Goal: Information Seeking & Learning: Find specific fact

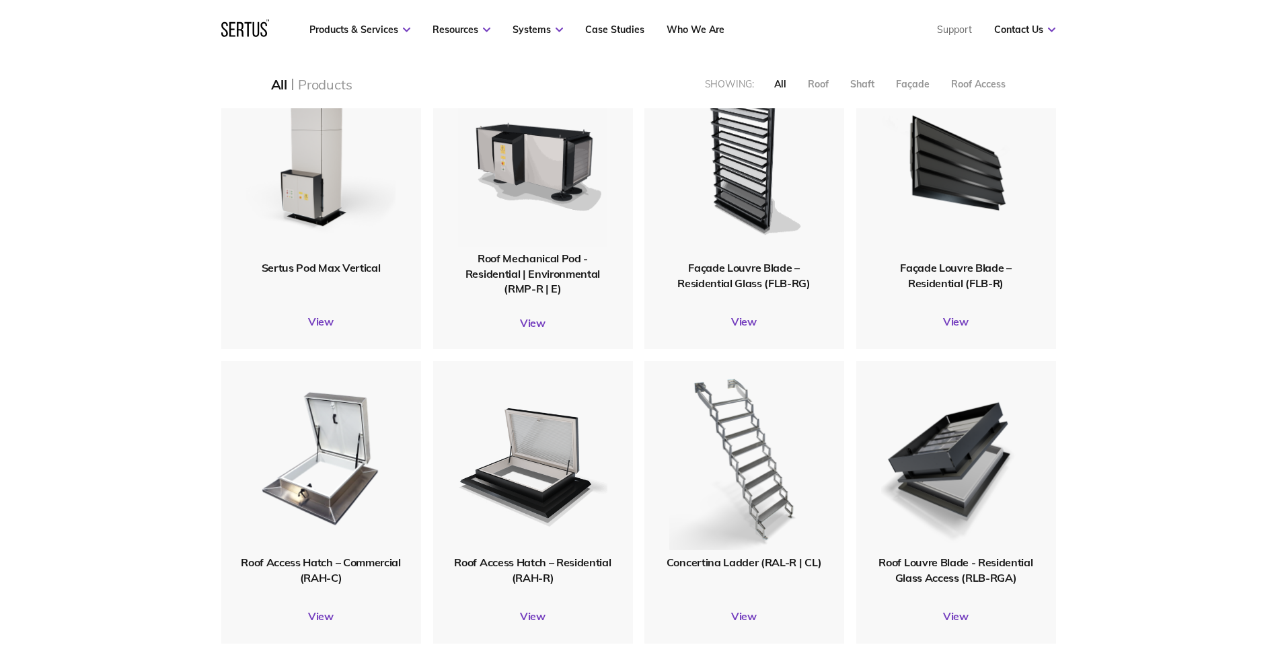
scroll to position [1412, 0]
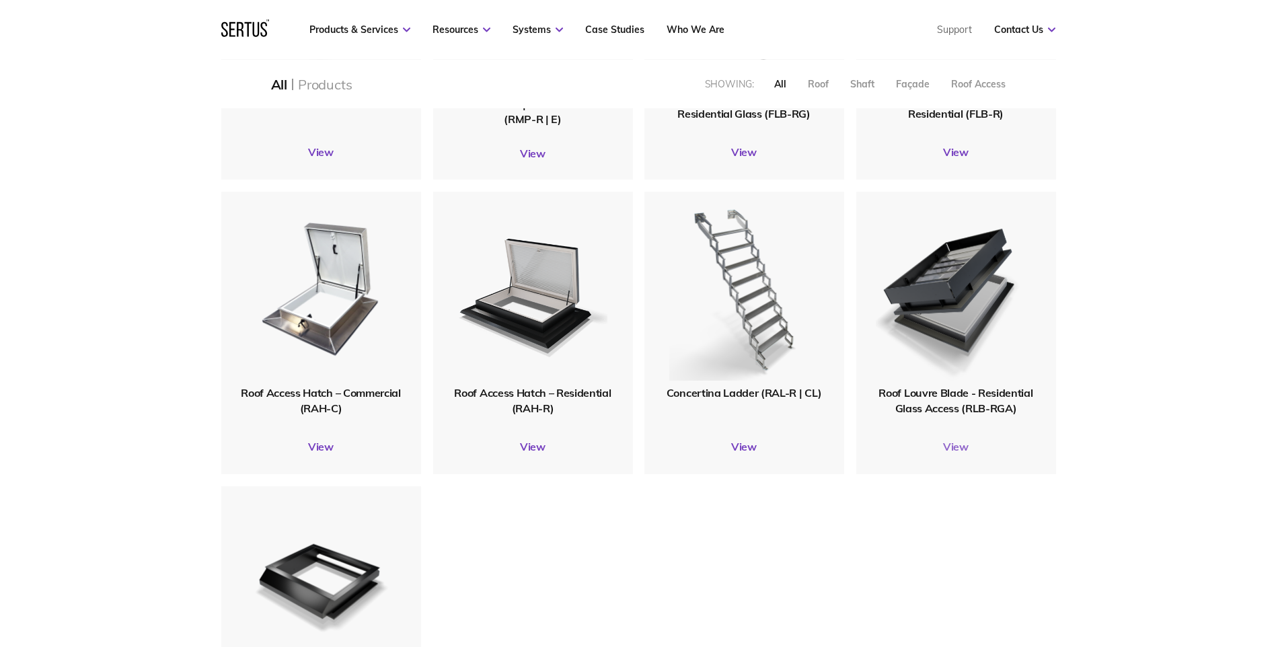
click at [958, 449] on link "View" at bounding box center [956, 446] width 200 height 13
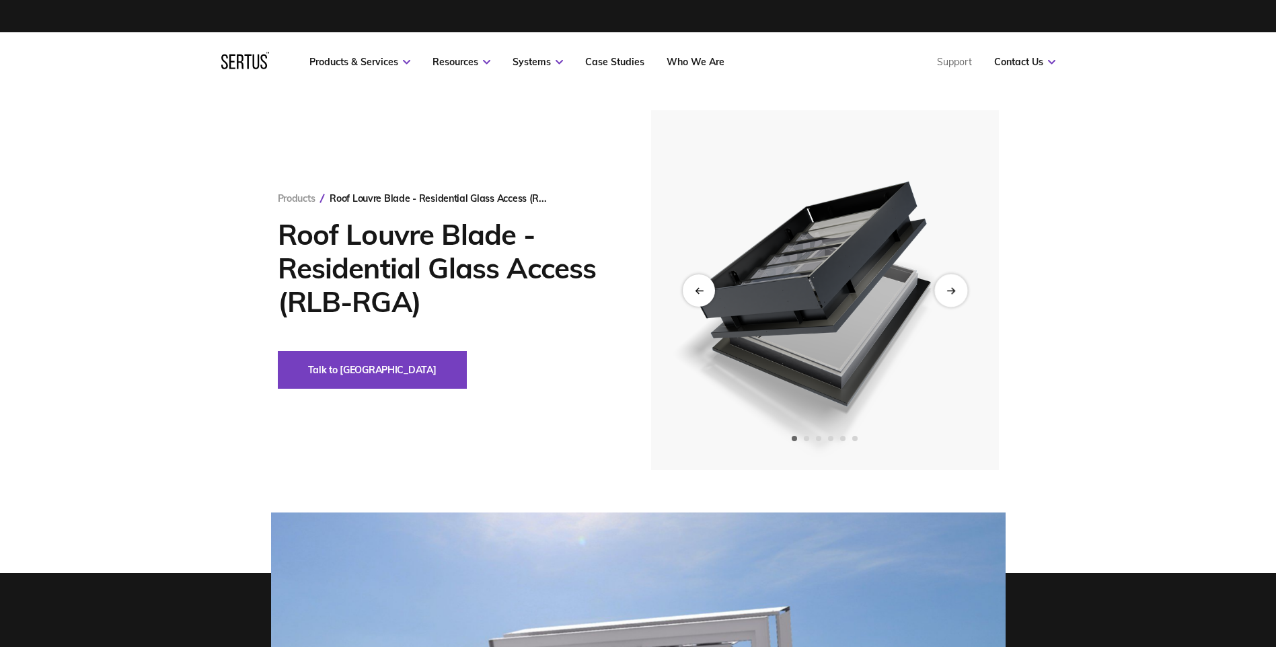
click at [946, 294] on icon "Next slide" at bounding box center [950, 290] width 9 height 7
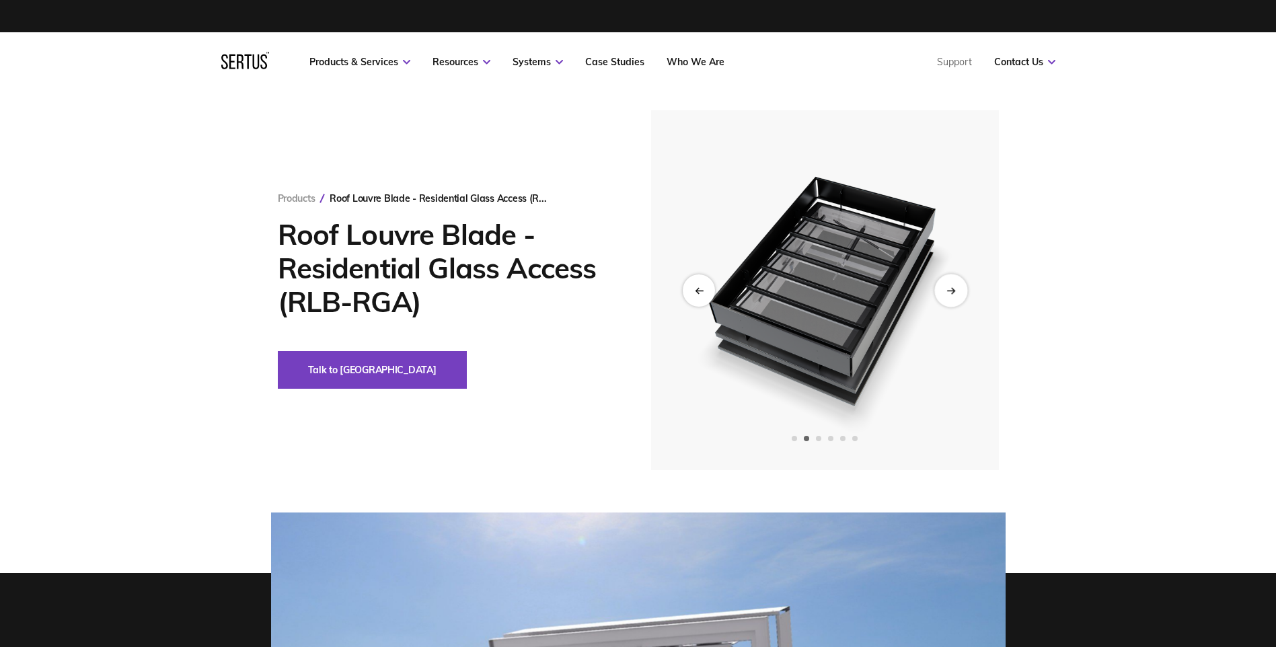
click at [946, 294] on icon "Next slide" at bounding box center [950, 290] width 9 height 7
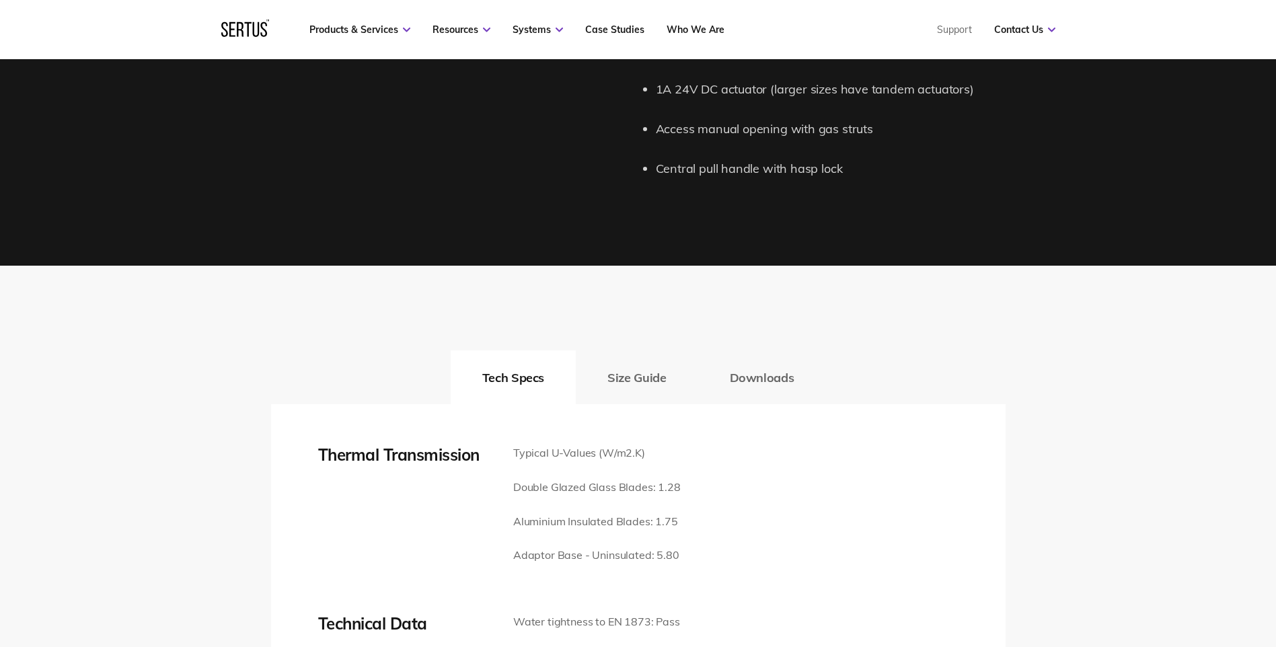
scroll to position [2220, 0]
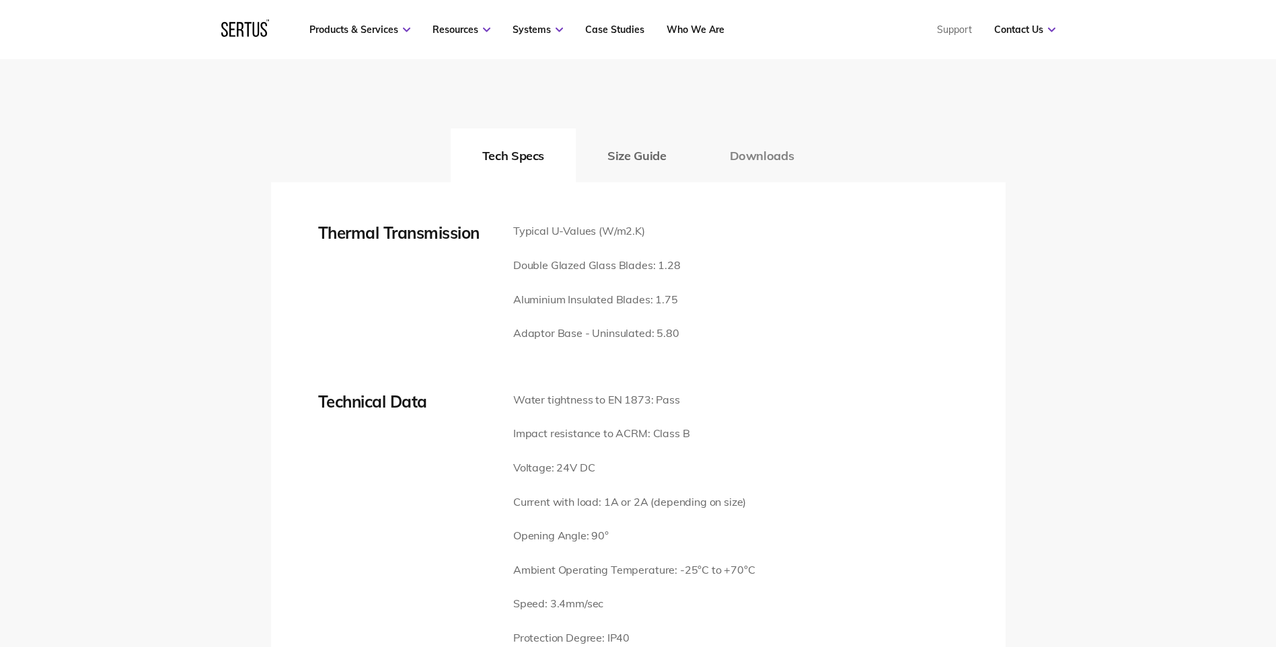
click at [754, 135] on button "Downloads" at bounding box center [762, 155] width 128 height 54
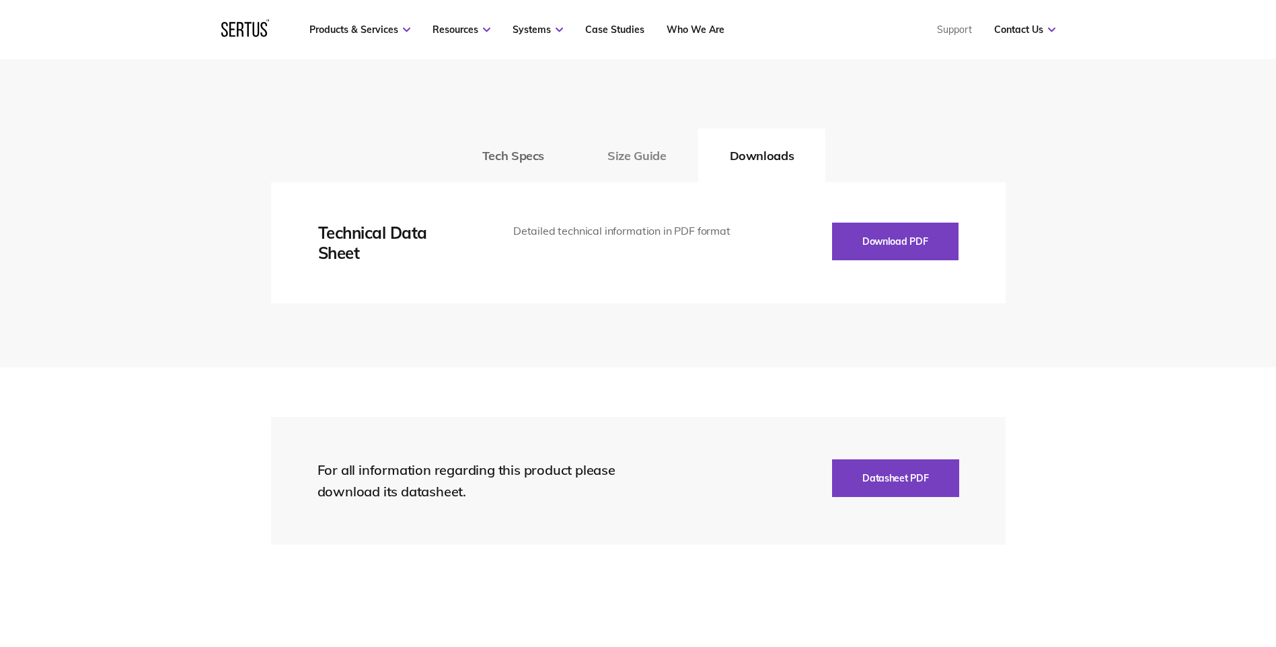
click at [637, 142] on button "Size Guide" at bounding box center [637, 155] width 122 height 54
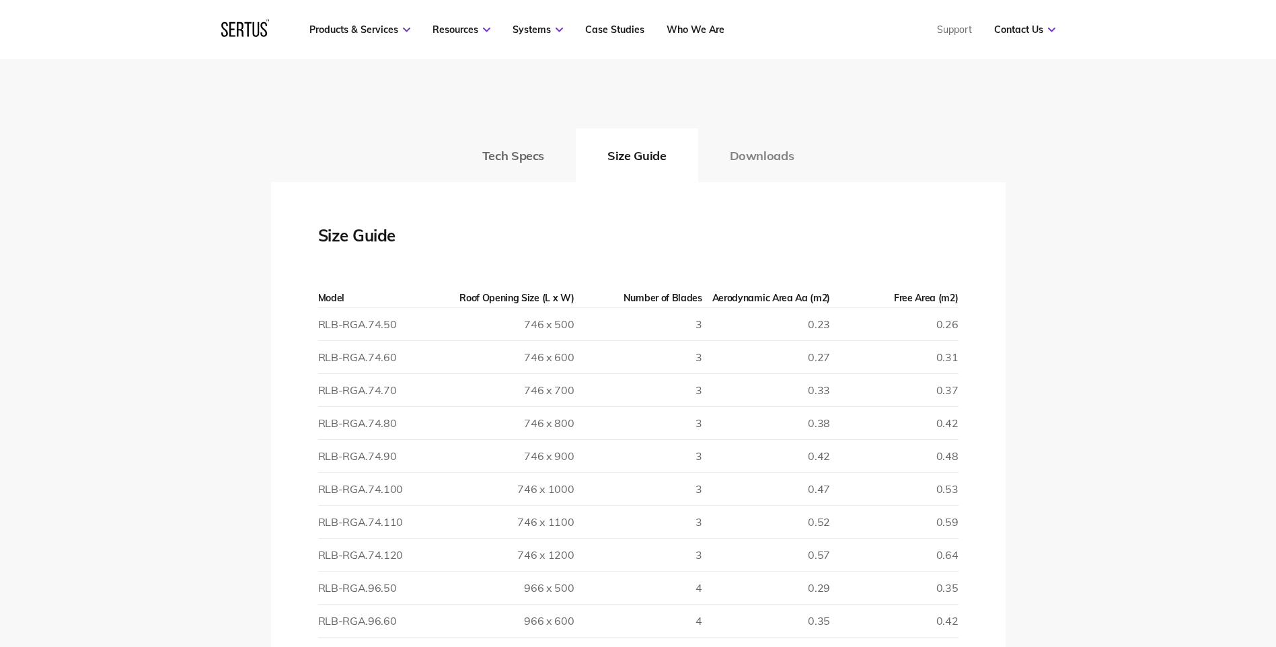
click at [758, 131] on button "Downloads" at bounding box center [762, 155] width 128 height 54
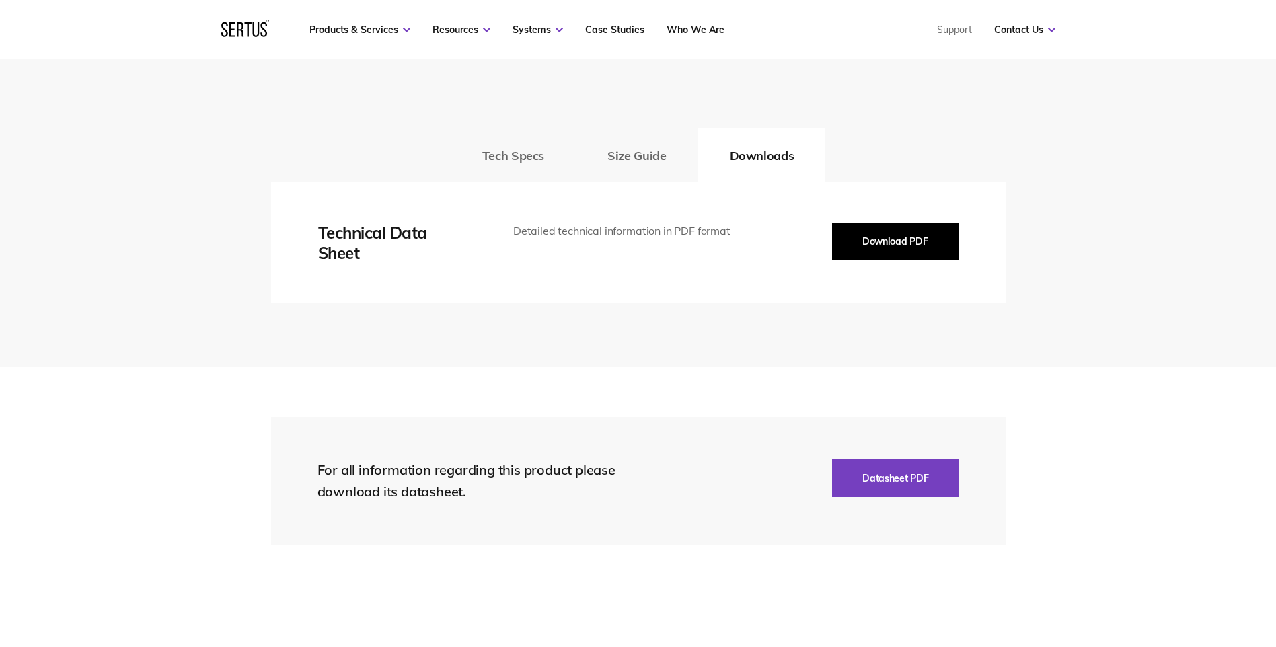
click at [886, 223] on button "Download PDF" at bounding box center [895, 242] width 126 height 38
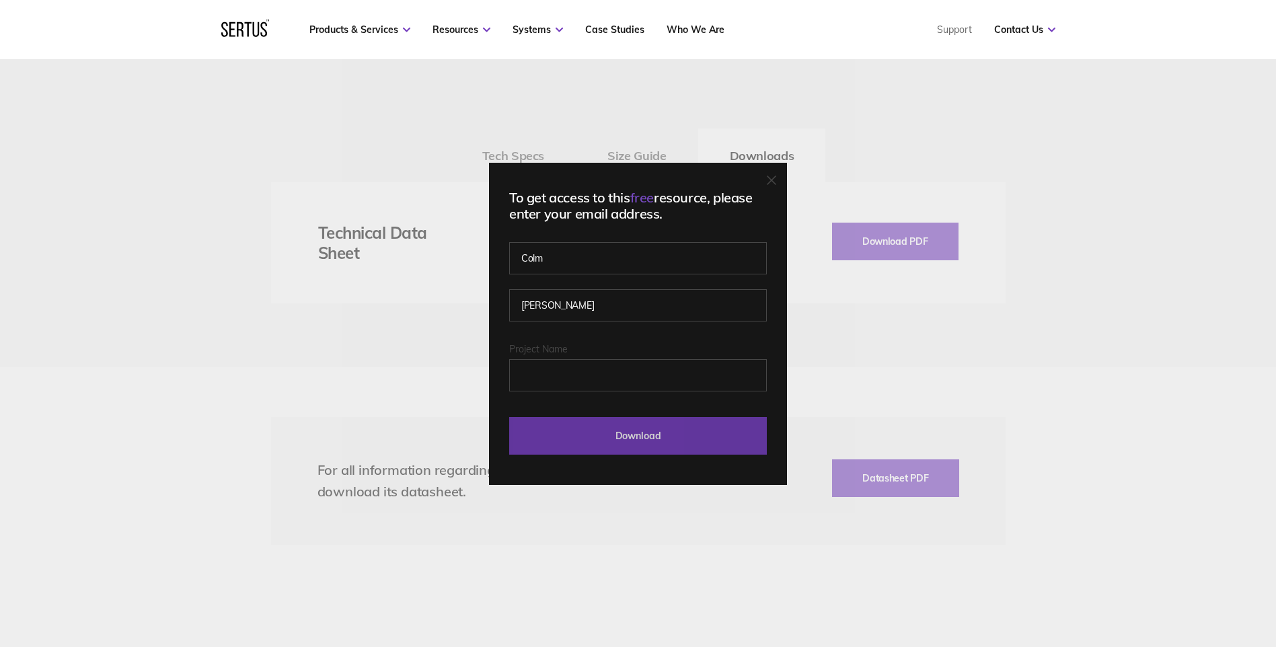
click at [647, 432] on input "Download" at bounding box center [638, 436] width 258 height 38
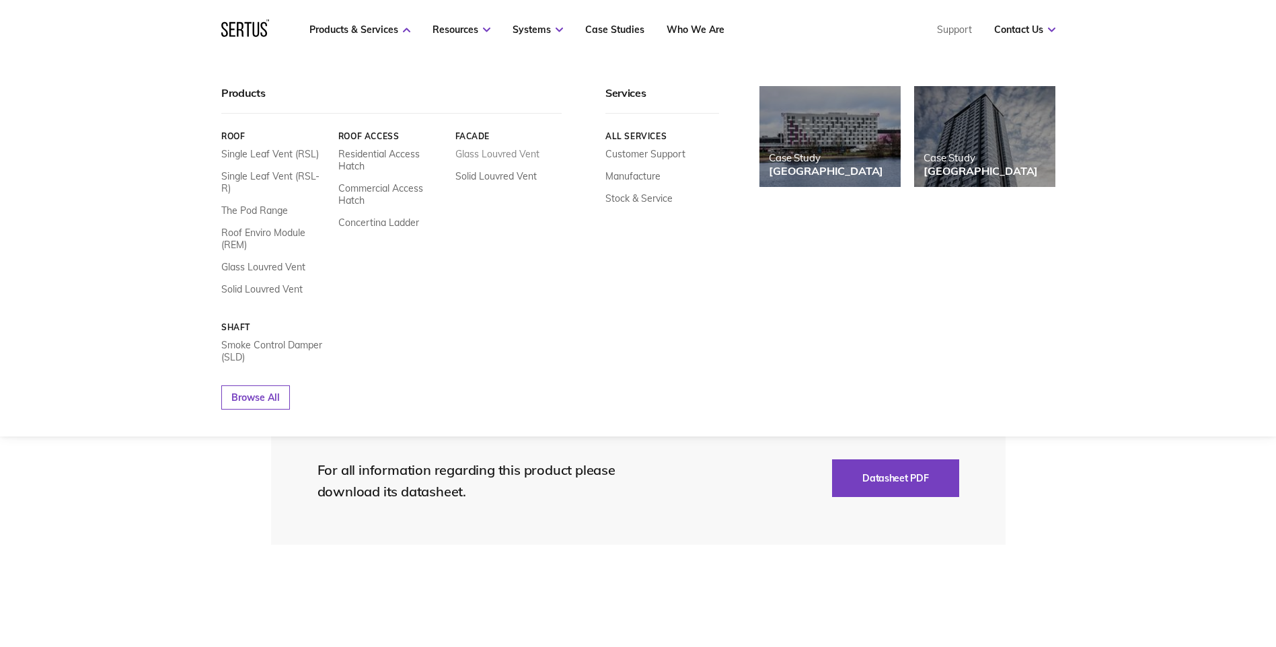
scroll to position [1816, 0]
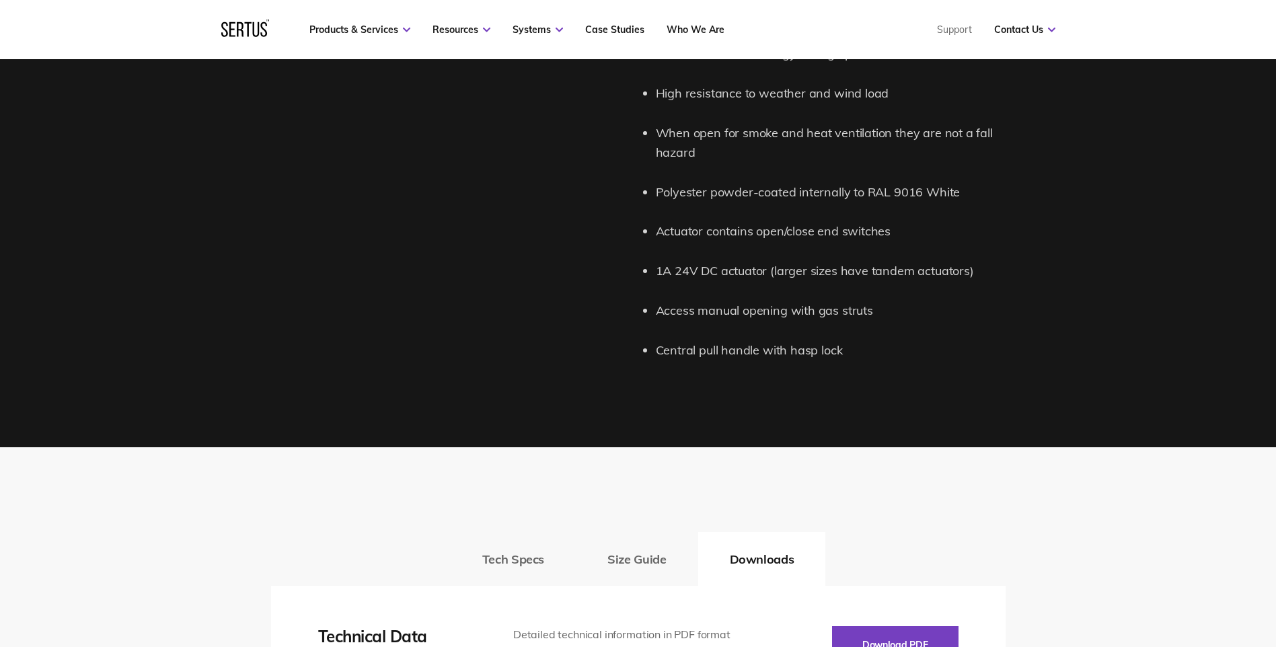
click at [1086, 517] on div "Tech Specs Size Guide Downloads Thermal Transmission Typical U-Values (W/m2.K) …" at bounding box center [638, 609] width 1276 height 324
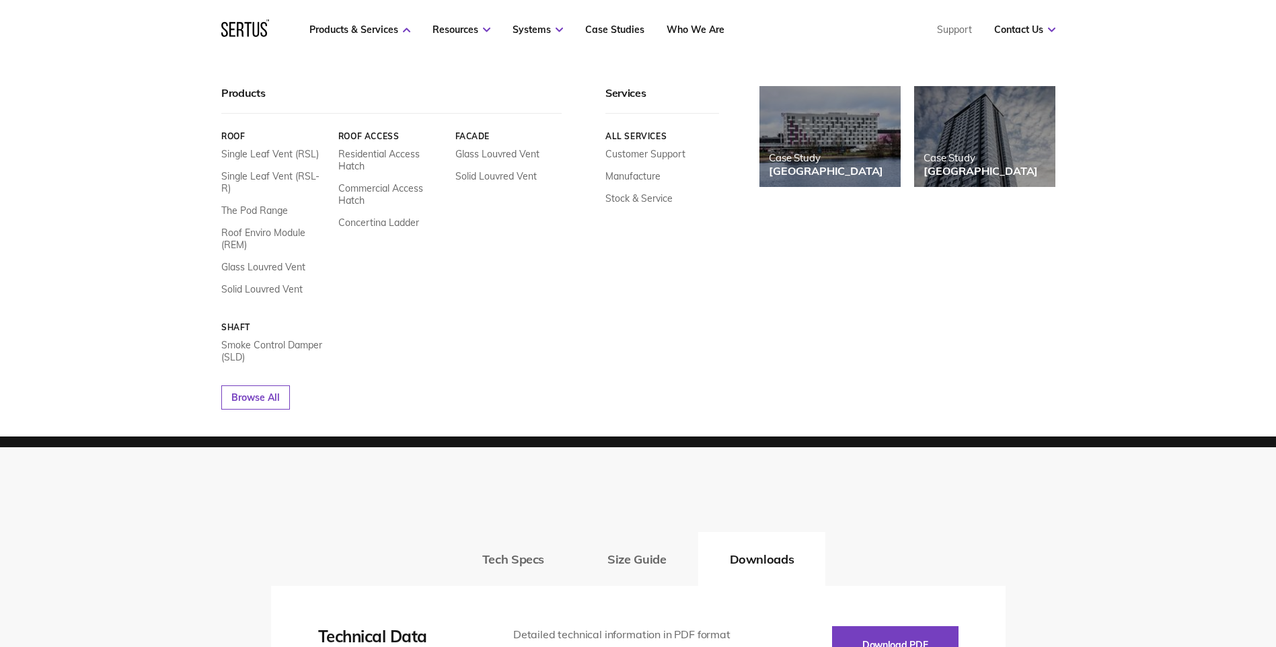
click at [376, 23] on nav "Products & Services Resources Systems Case Studies Who We Are Support Contact U…" at bounding box center [638, 29] width 834 height 59
click at [375, 151] on link "Residential Access Hatch" at bounding box center [391, 160] width 107 height 24
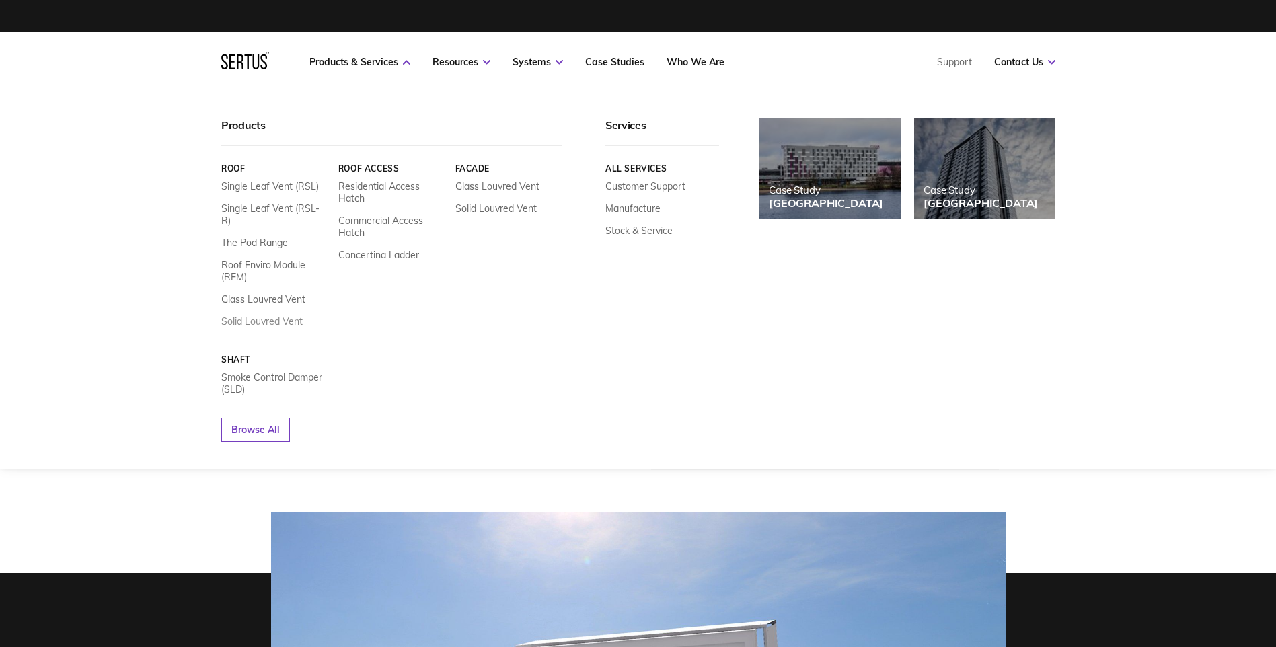
click at [274, 315] on link "Solid Louvred Vent" at bounding box center [261, 321] width 81 height 12
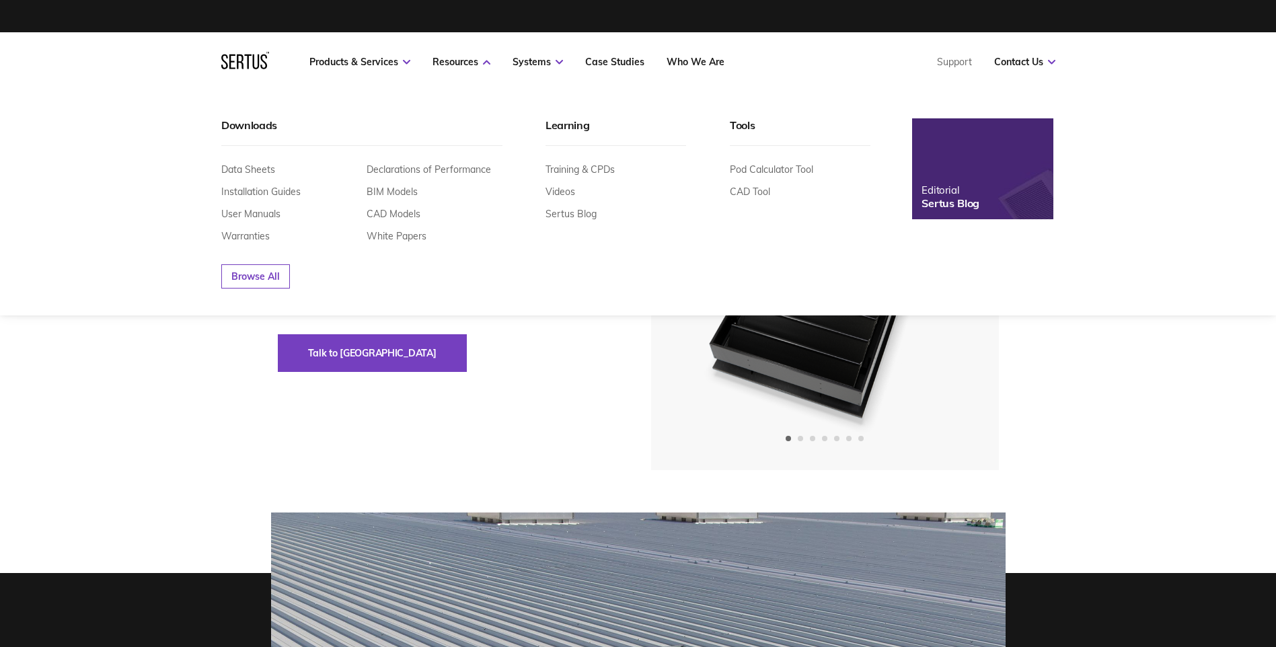
click at [465, 54] on nav "Products & Services Resources Systems Case Studies Who We Are Support Contact U…" at bounding box center [638, 61] width 834 height 59
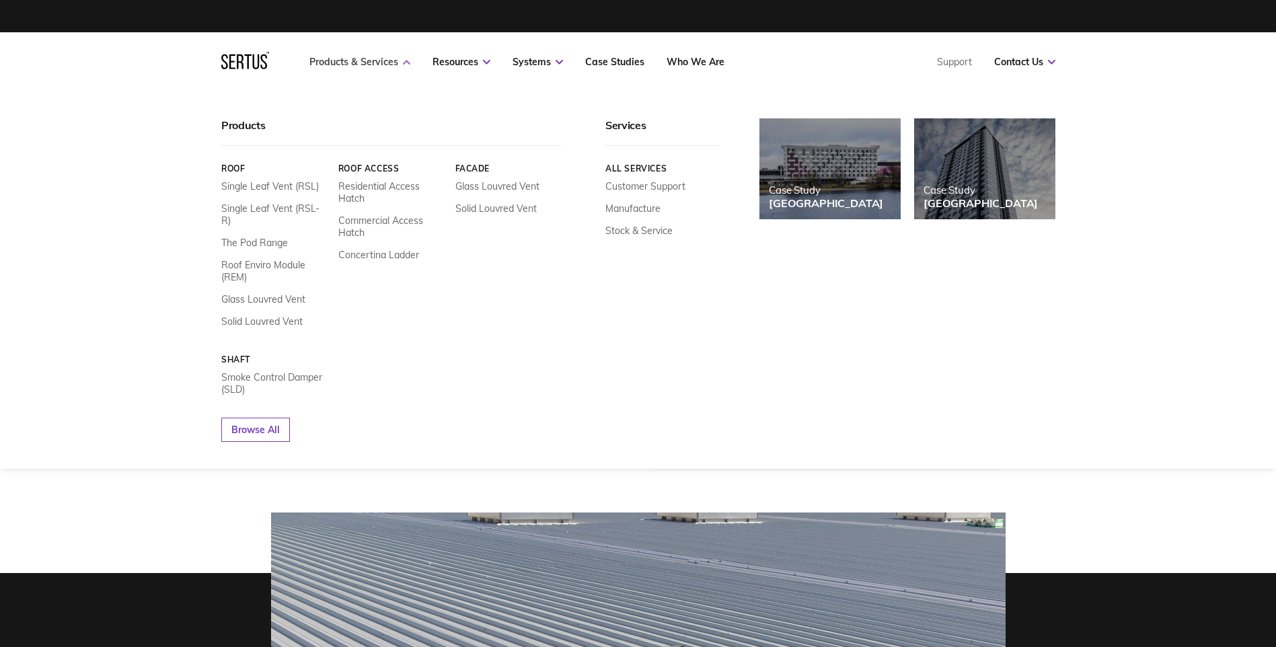
click at [350, 61] on link "Products & Services" at bounding box center [359, 62] width 101 height 12
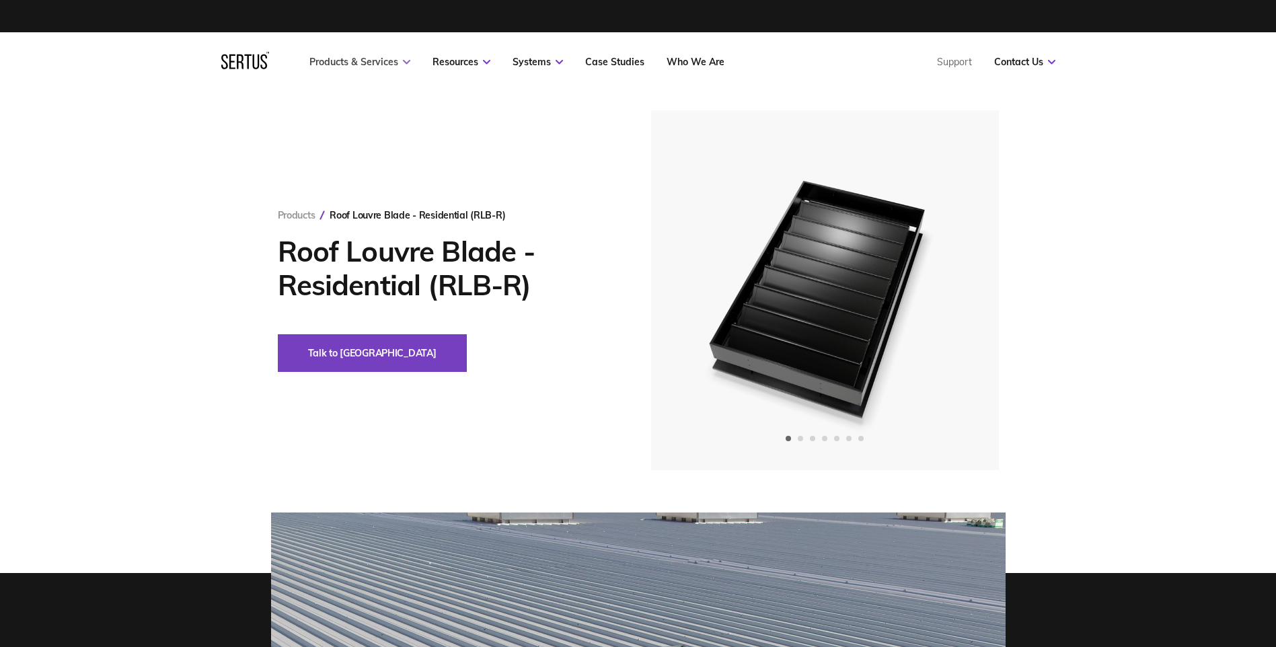
click at [350, 61] on link "Products & Services" at bounding box center [359, 62] width 101 height 12
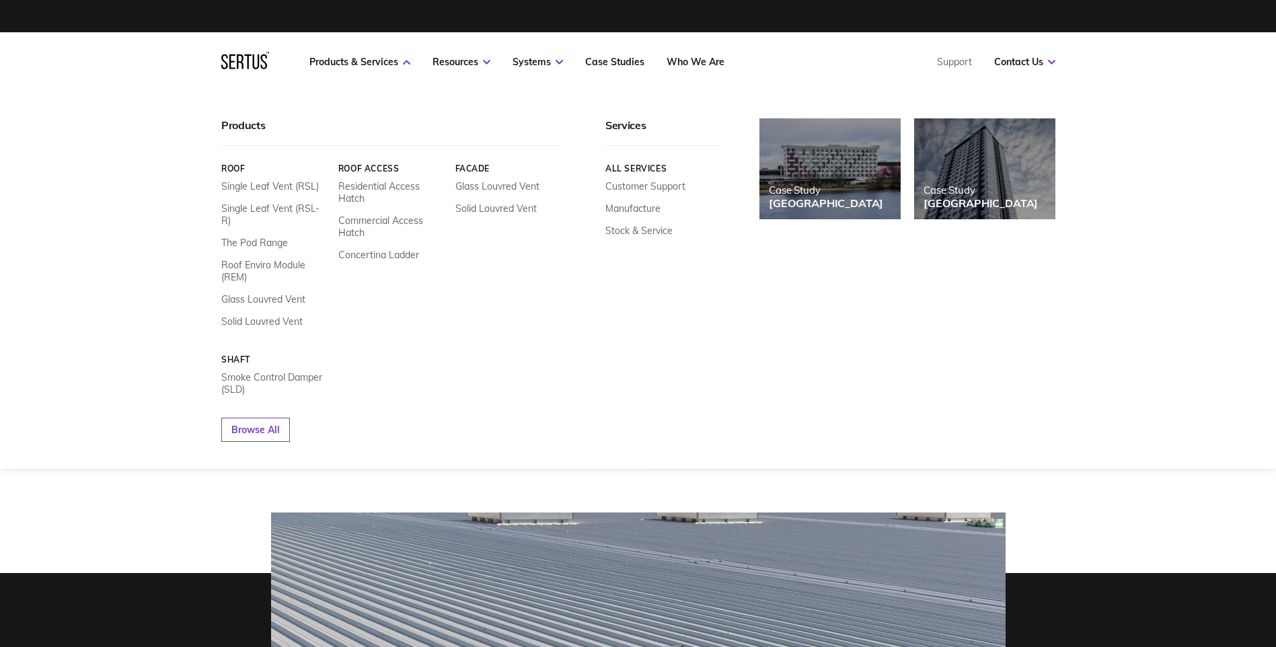
click at [233, 169] on link "Roof" at bounding box center [274, 168] width 107 height 10
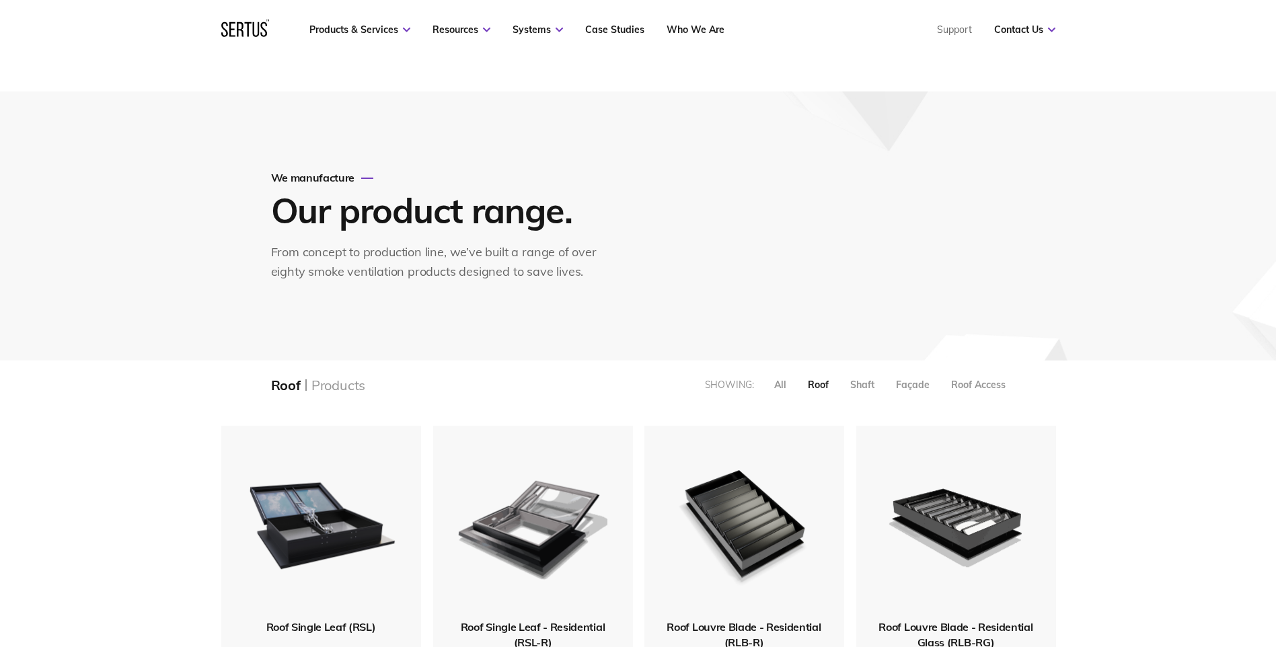
scroll to position [67, 0]
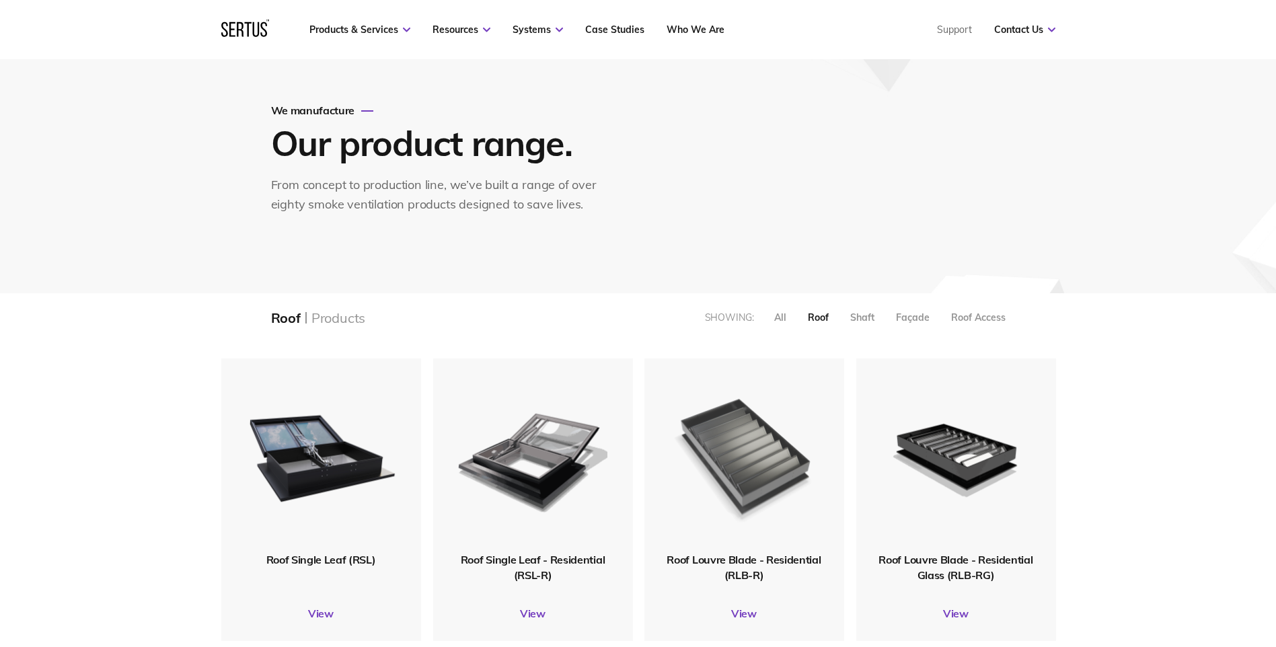
click at [730, 484] on img at bounding box center [743, 455] width 161 height 198
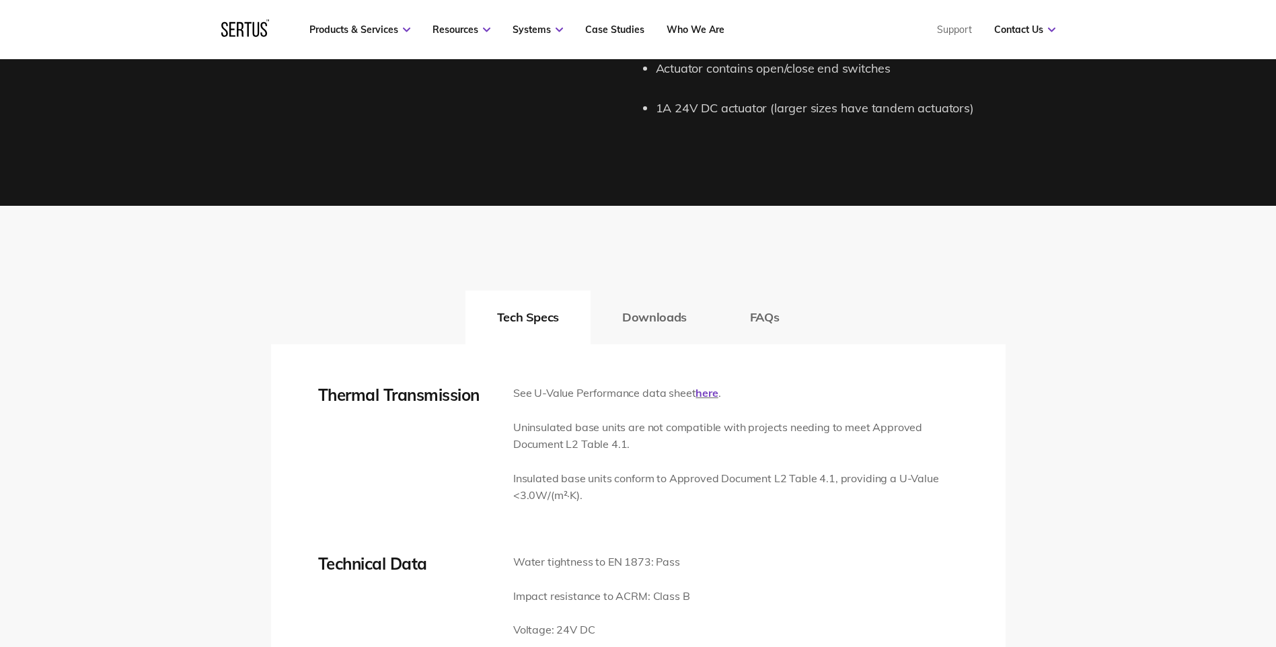
scroll to position [1883, 0]
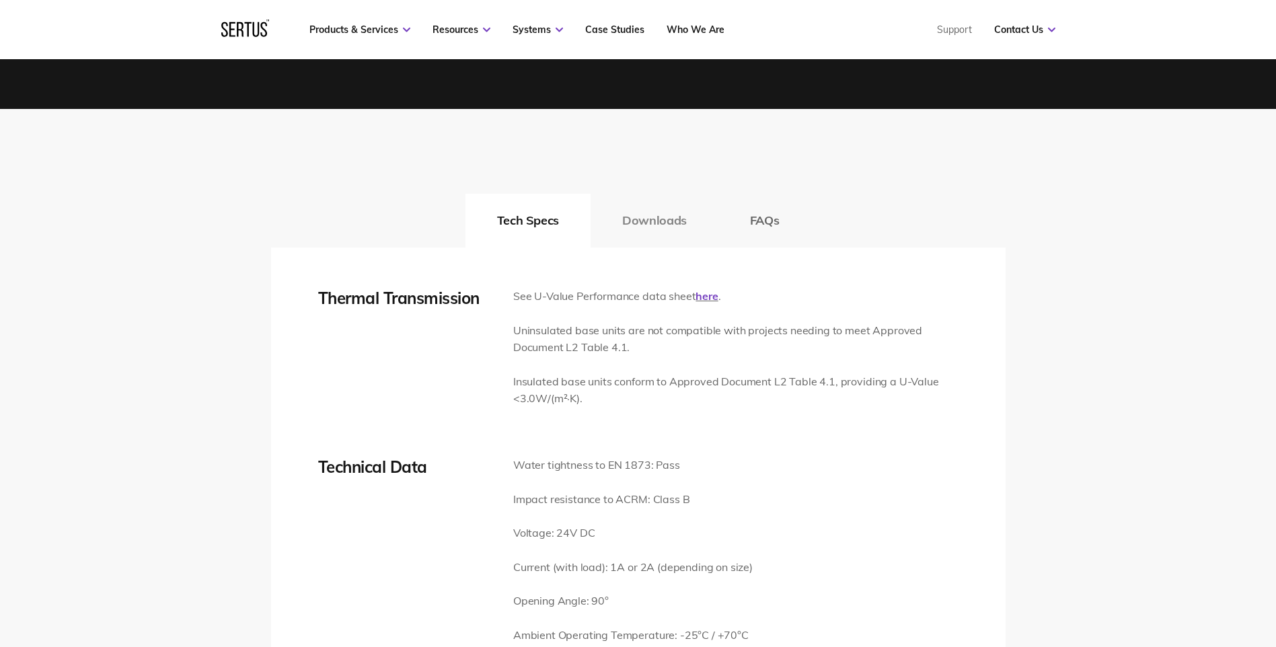
click at [667, 225] on button "Downloads" at bounding box center [655, 221] width 128 height 54
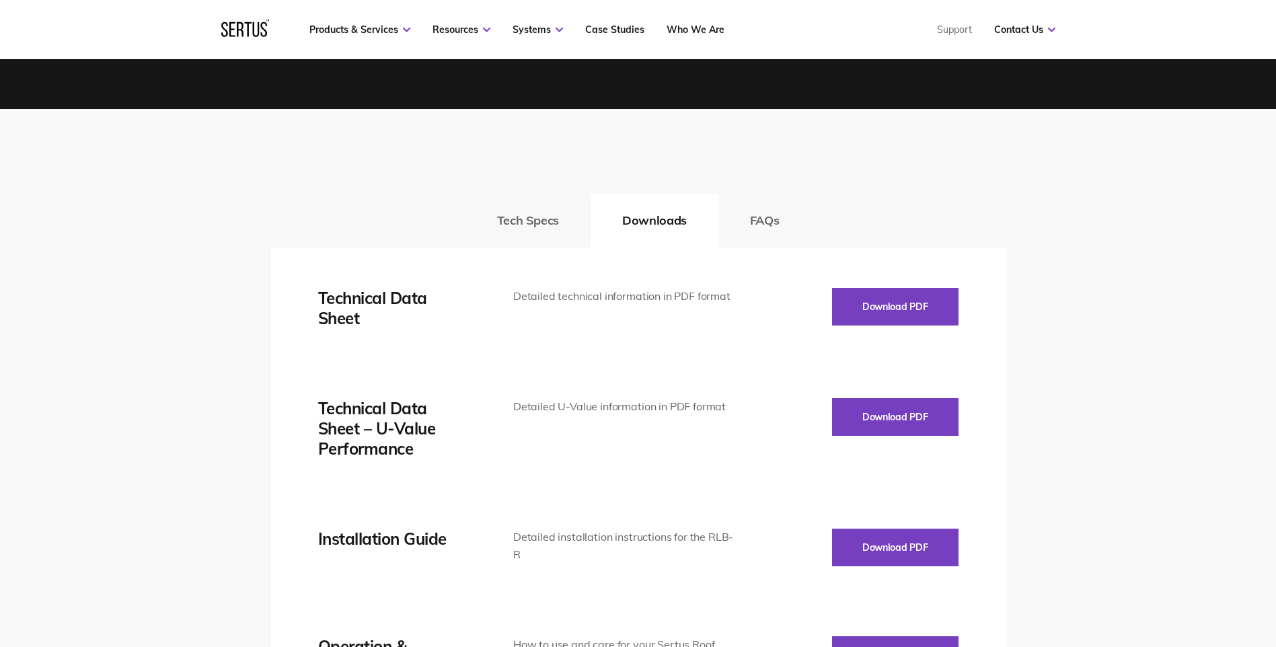
click at [908, 329] on div "Technical Data Sheet Detailed technical information in PDF format Download PDF …" at bounding box center [638, 659] width 640 height 743
click at [907, 307] on button "Download PDF" at bounding box center [895, 307] width 126 height 38
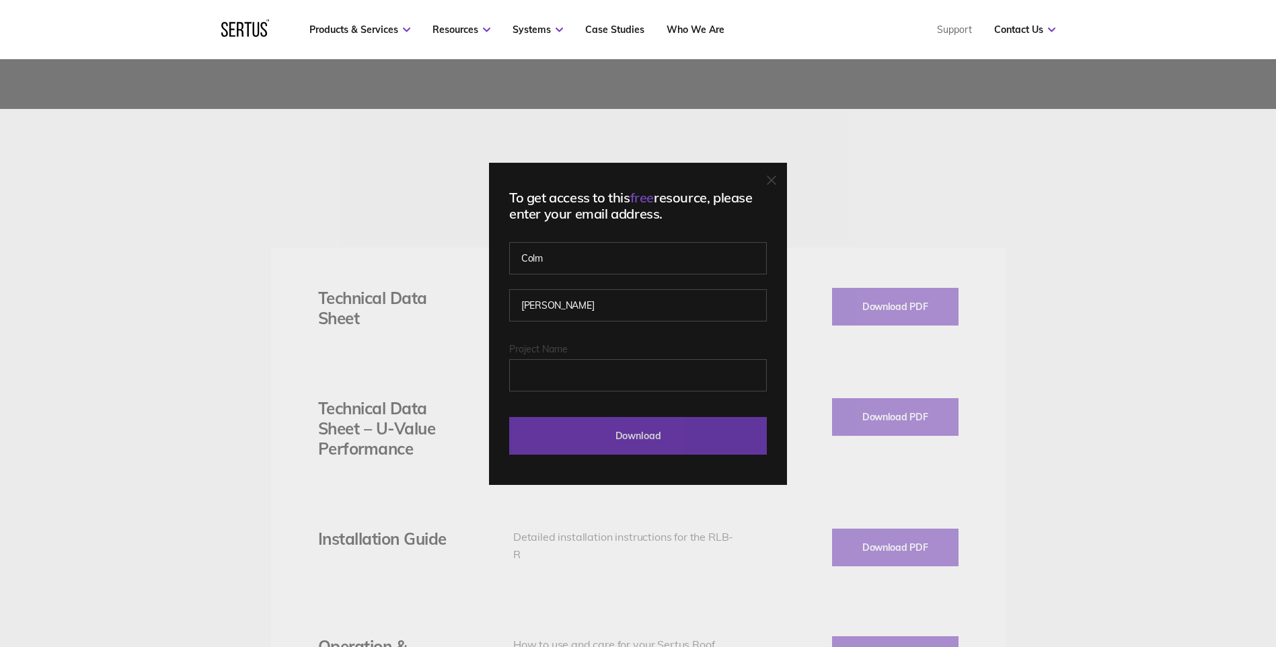
click at [689, 426] on input "Download" at bounding box center [638, 436] width 258 height 38
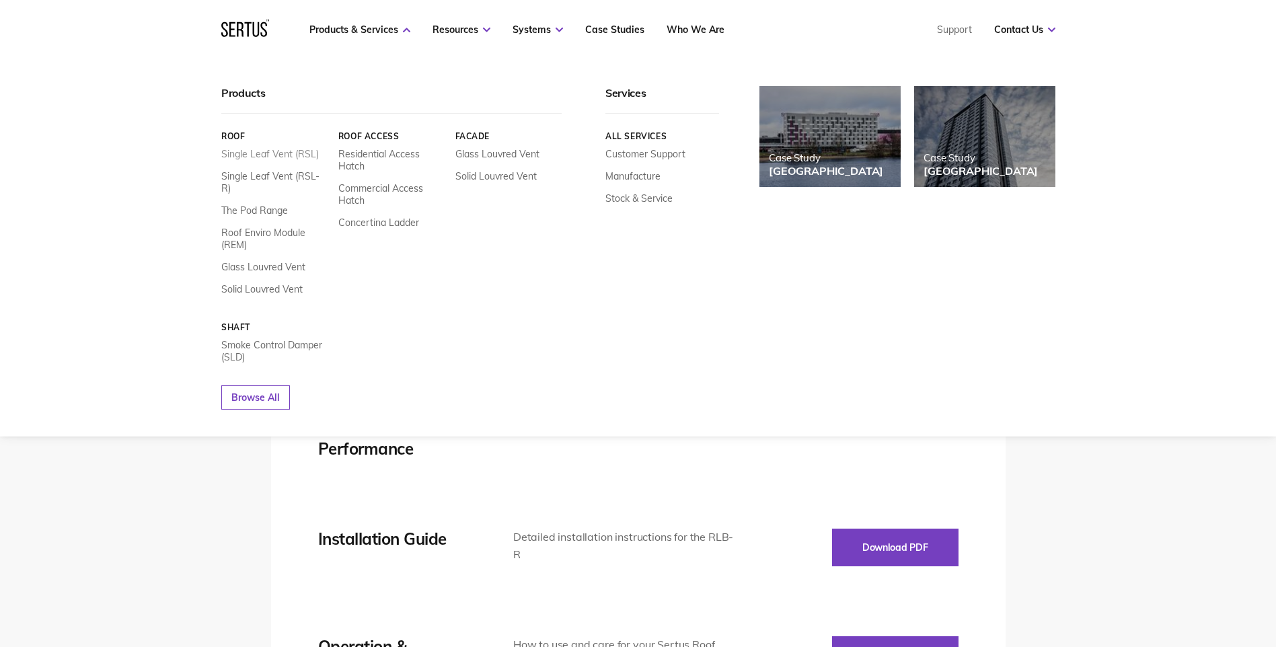
click at [271, 154] on link "Single Leaf Vent (RSL)" at bounding box center [270, 154] width 98 height 12
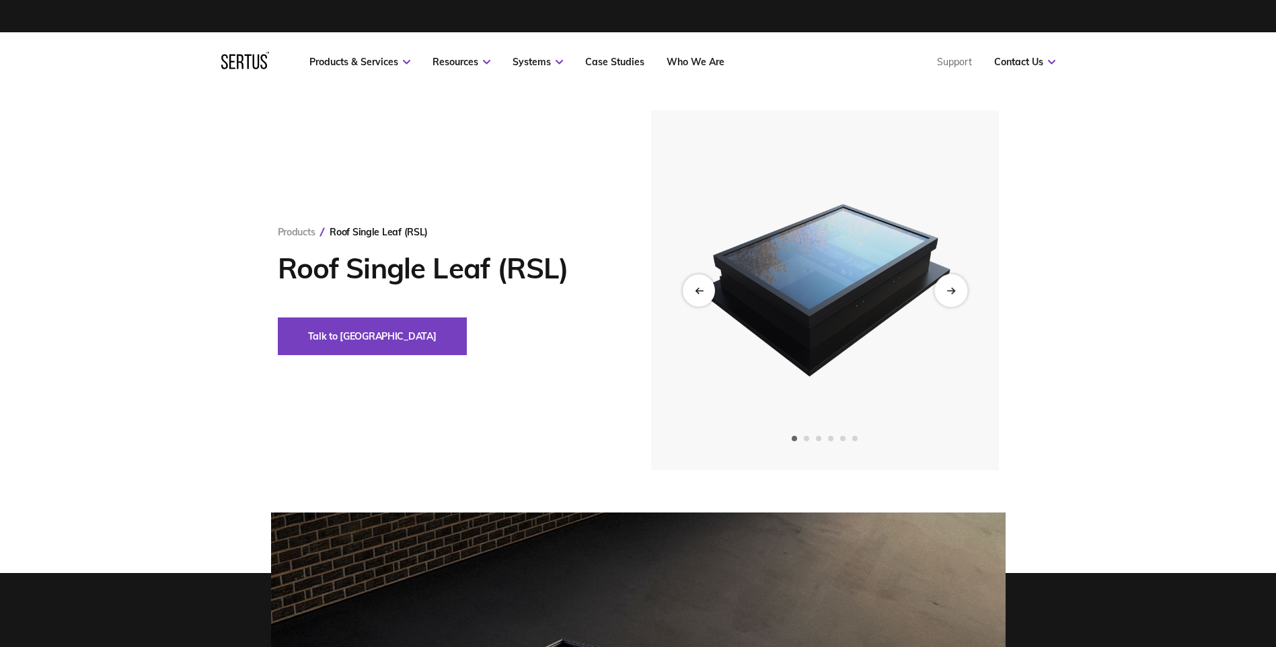
click at [943, 291] on div "Next slide" at bounding box center [950, 290] width 33 height 33
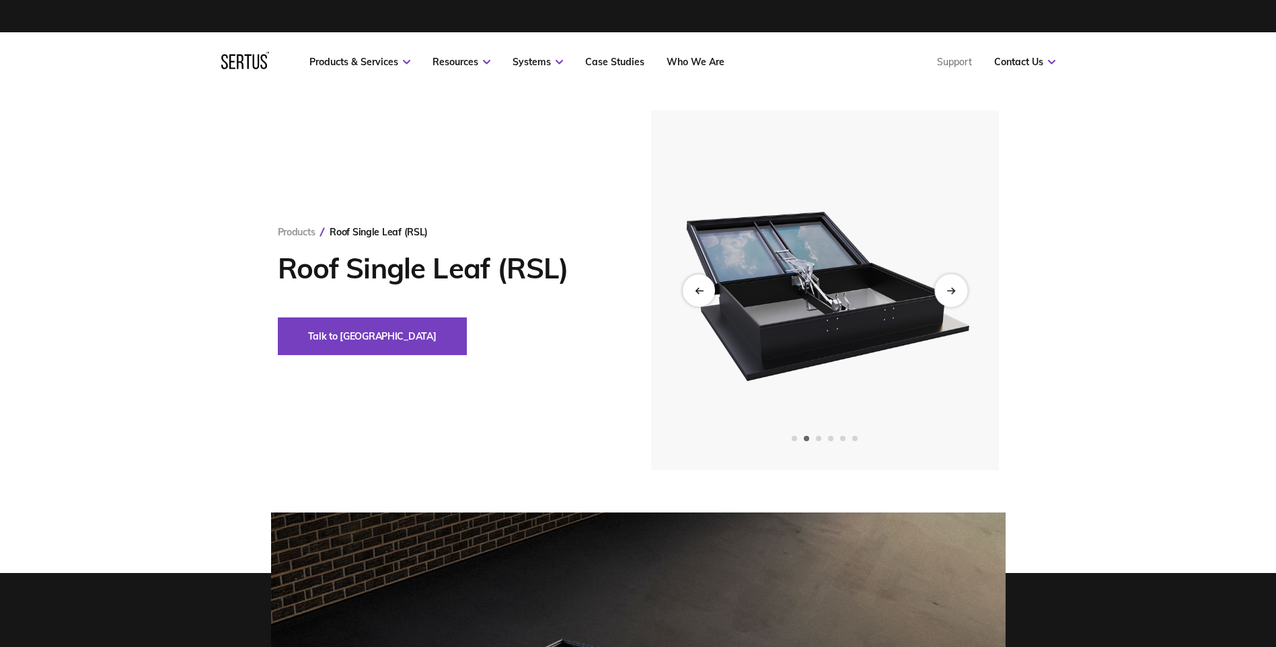
click at [946, 291] on div "Next slide" at bounding box center [950, 290] width 33 height 33
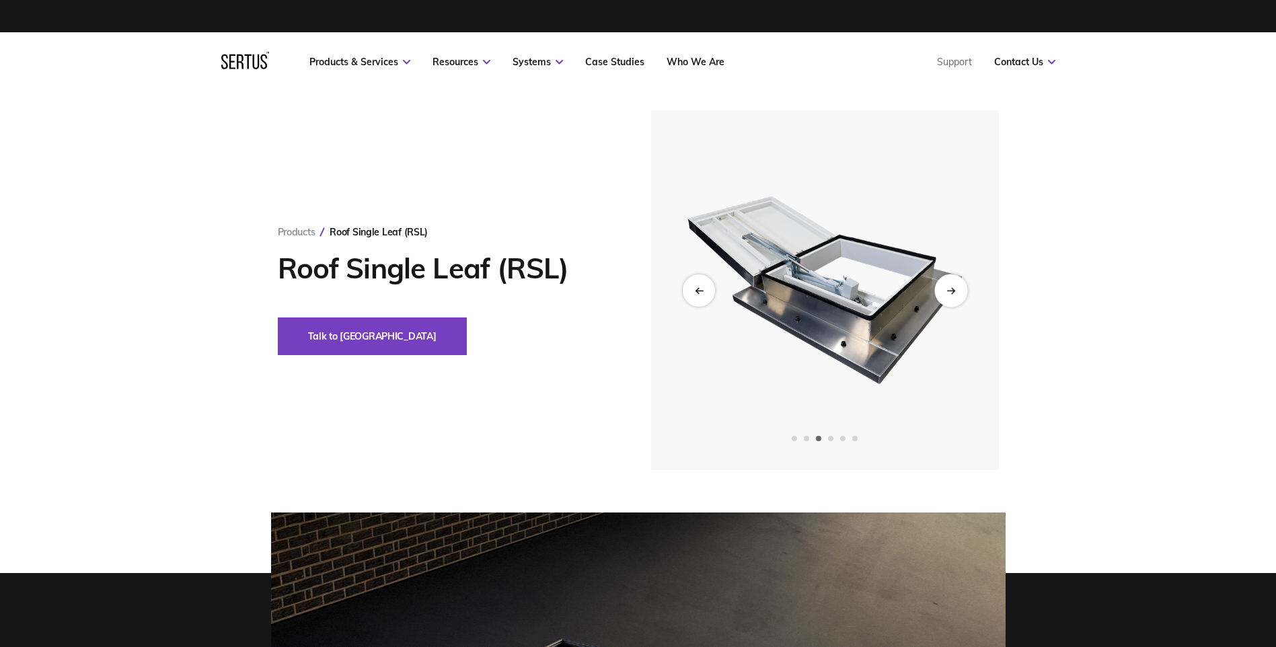
click at [946, 291] on div "Next slide" at bounding box center [950, 290] width 33 height 33
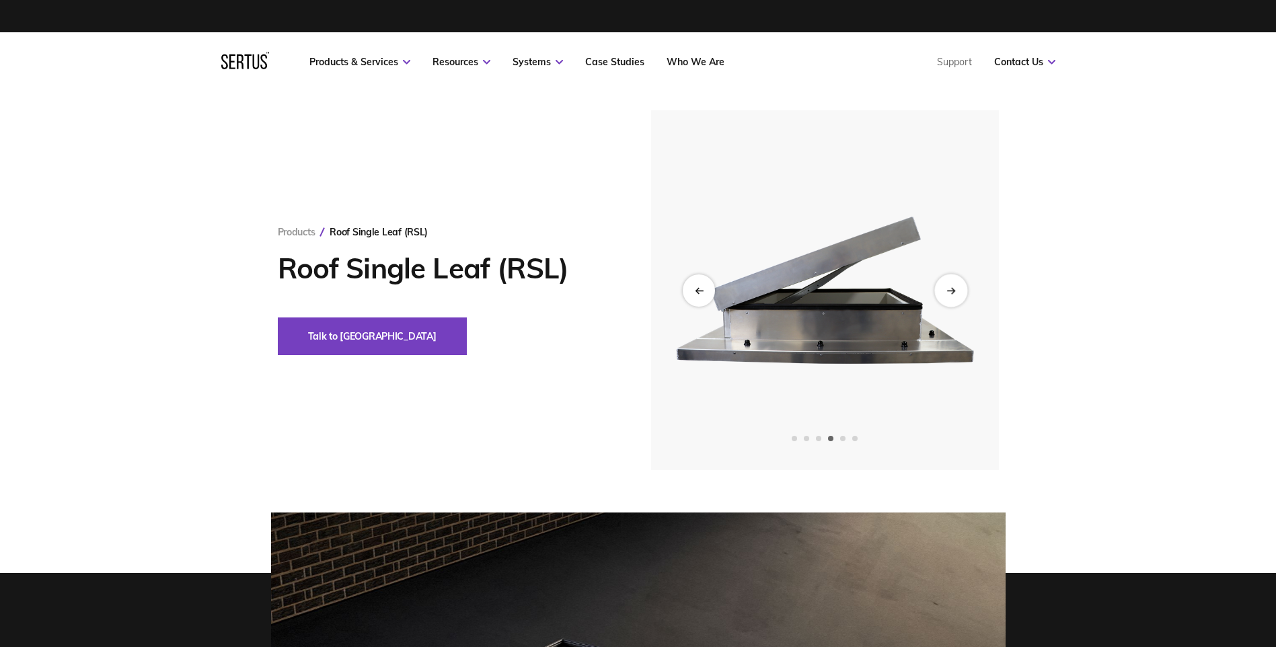
click at [946, 291] on div "Next slide" at bounding box center [950, 290] width 33 height 33
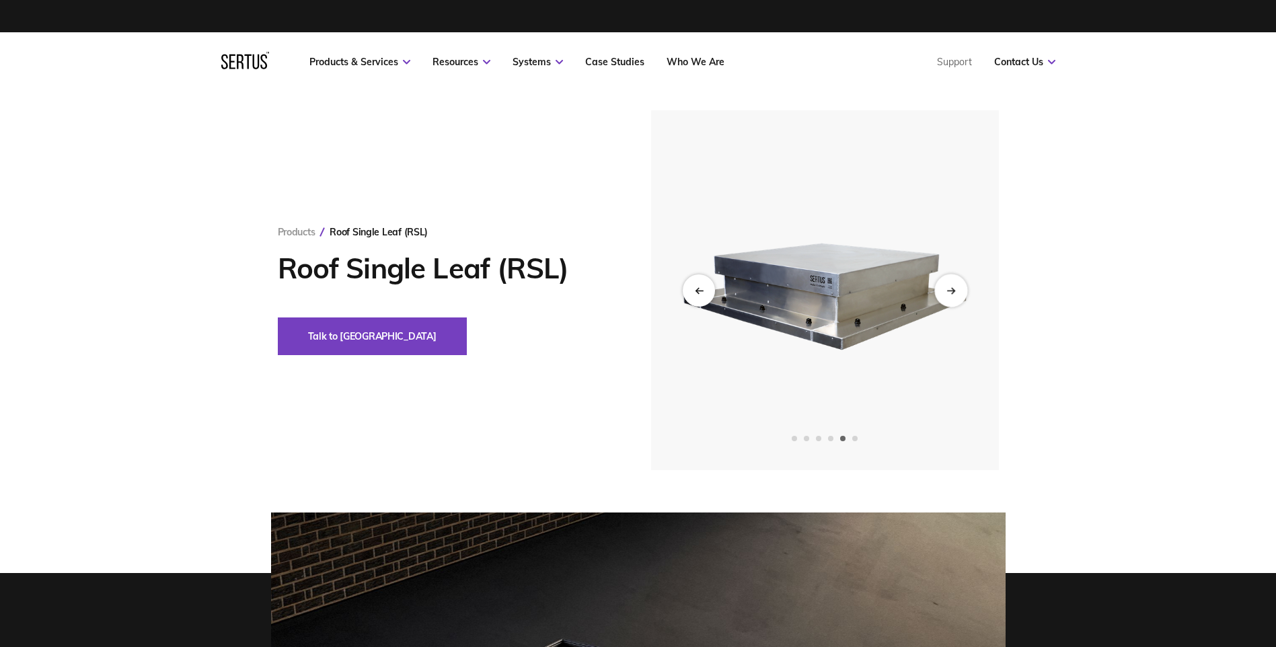
click at [946, 291] on div "Next slide" at bounding box center [950, 290] width 33 height 33
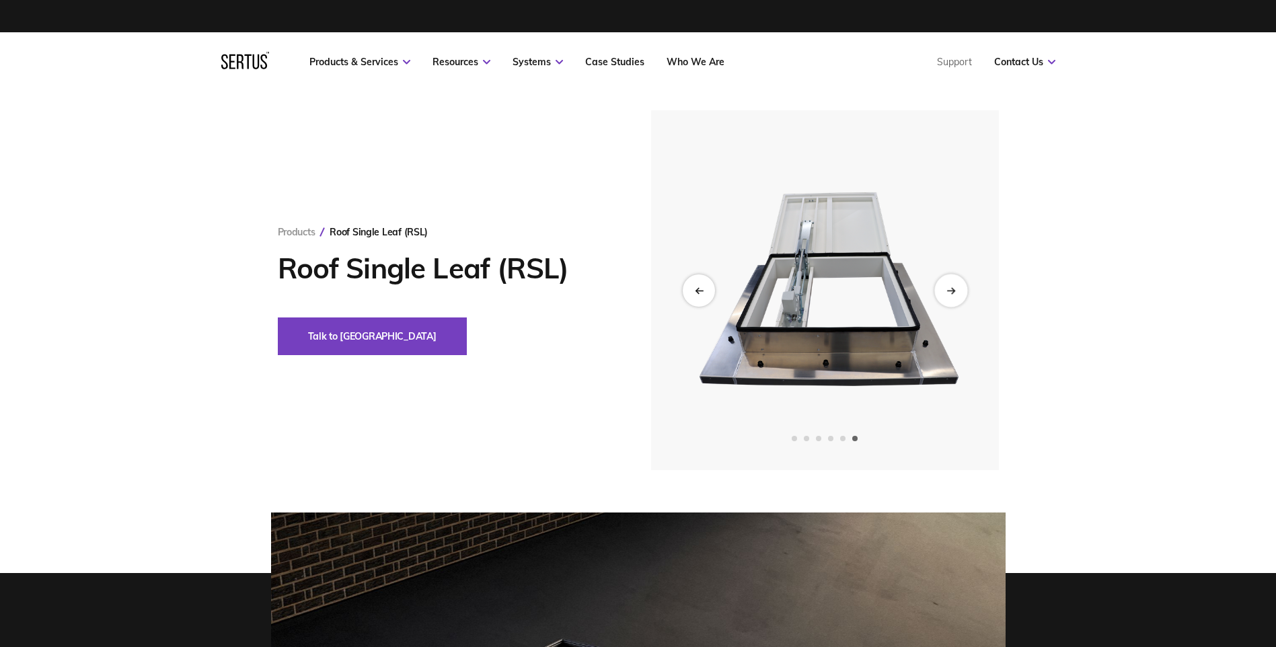
click at [945, 291] on div "Next slide" at bounding box center [950, 290] width 33 height 33
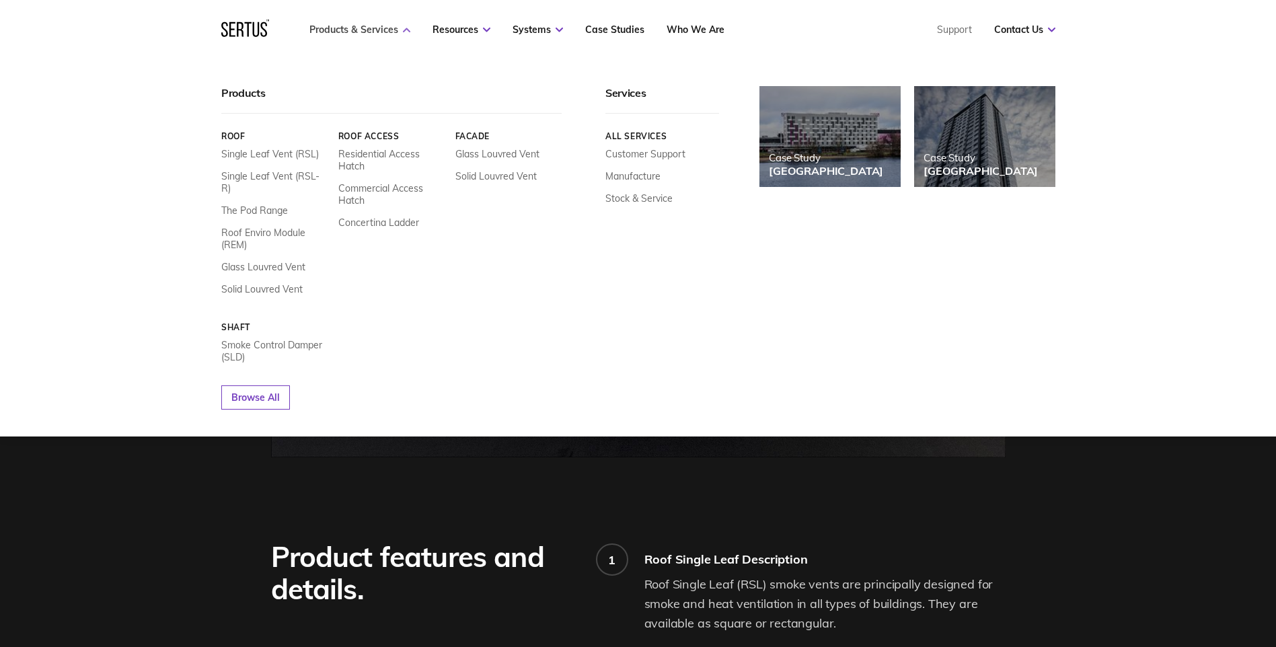
scroll to position [605, 0]
click at [277, 168] on div "Single Leaf Vent (RSL) Single Leaf Vent (RSL-R) The Pod Range Roof Enviro Modul…" at bounding box center [274, 221] width 107 height 147
click at [277, 176] on link "Single Leaf Vent (RSL-R)" at bounding box center [274, 182] width 107 height 24
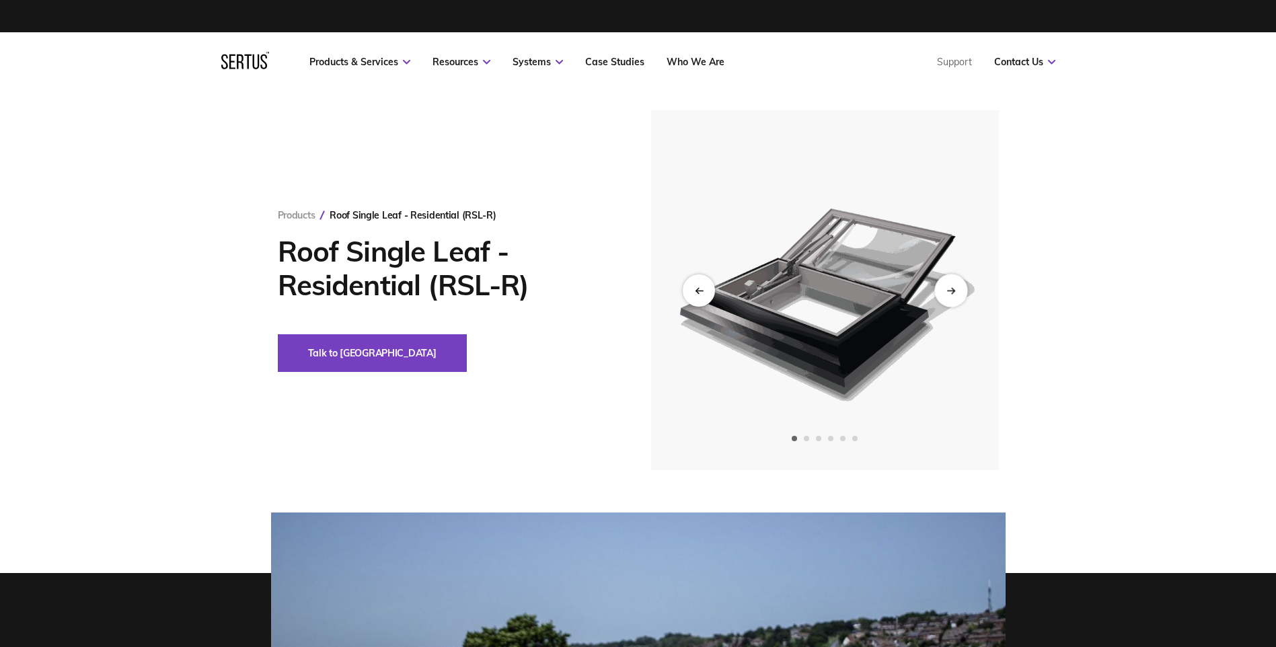
click at [948, 278] on div "Next slide" at bounding box center [950, 290] width 33 height 33
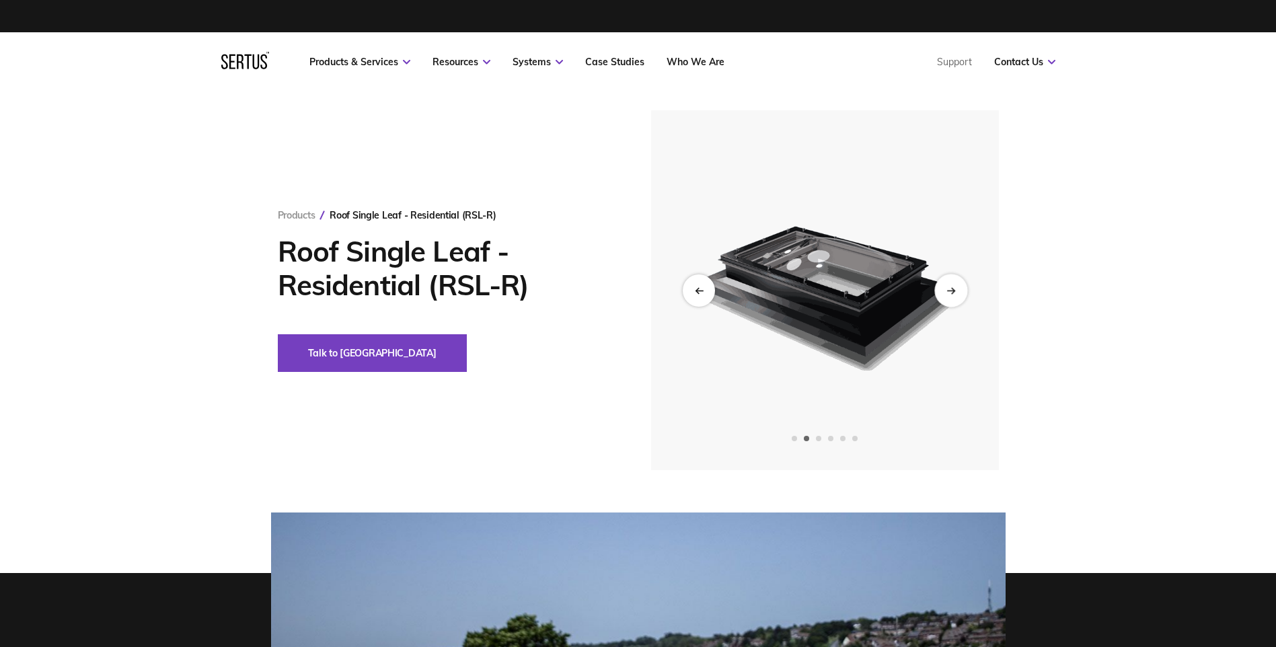
click at [949, 291] on icon "Next slide" at bounding box center [949, 291] width 7 height 0
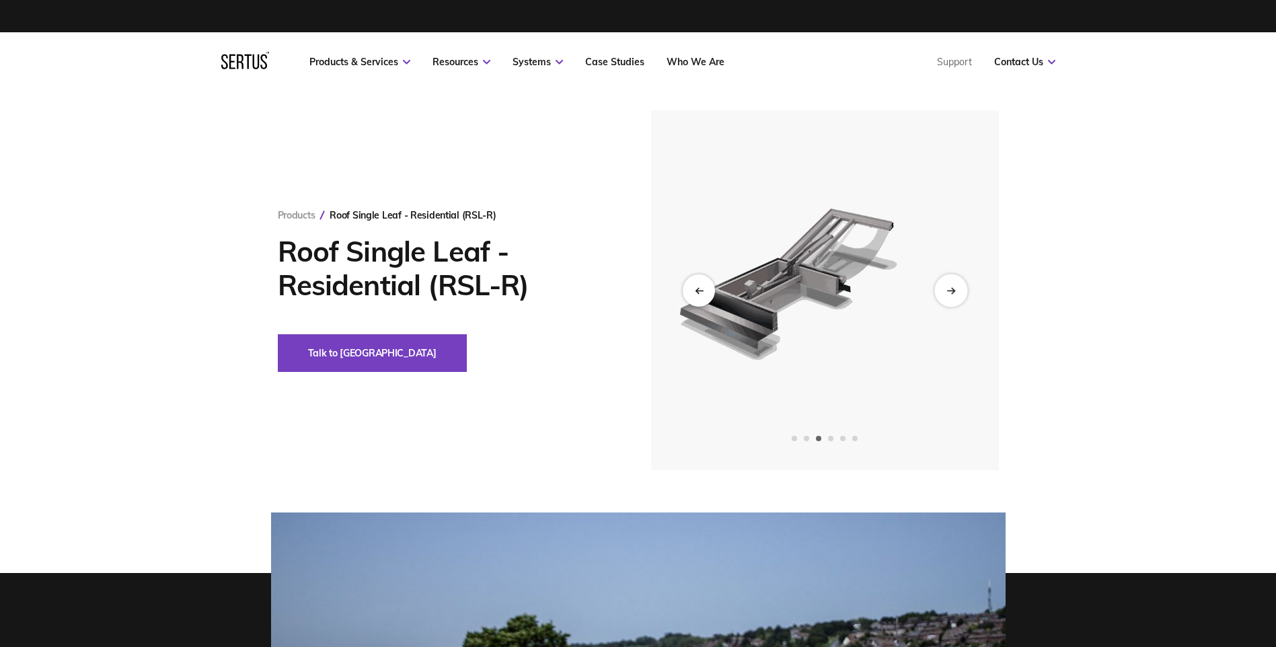
click at [949, 291] on icon "Next slide" at bounding box center [949, 291] width 7 height 0
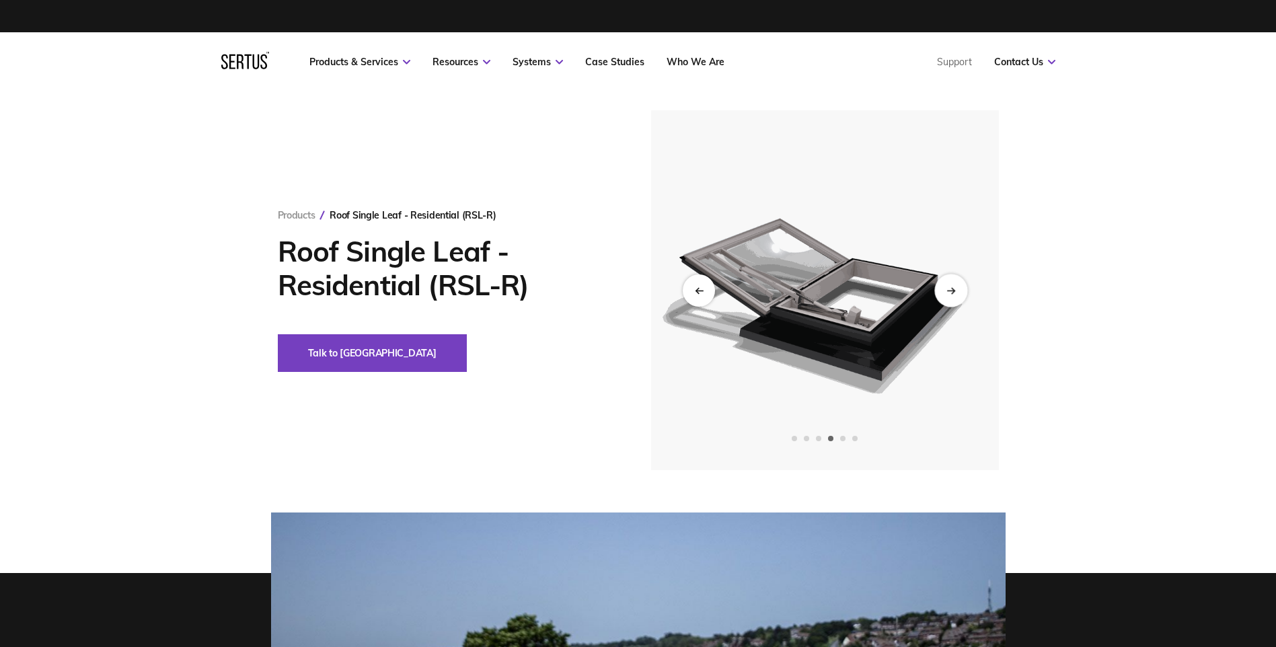
click at [949, 291] on icon "Next slide" at bounding box center [949, 291] width 7 height 0
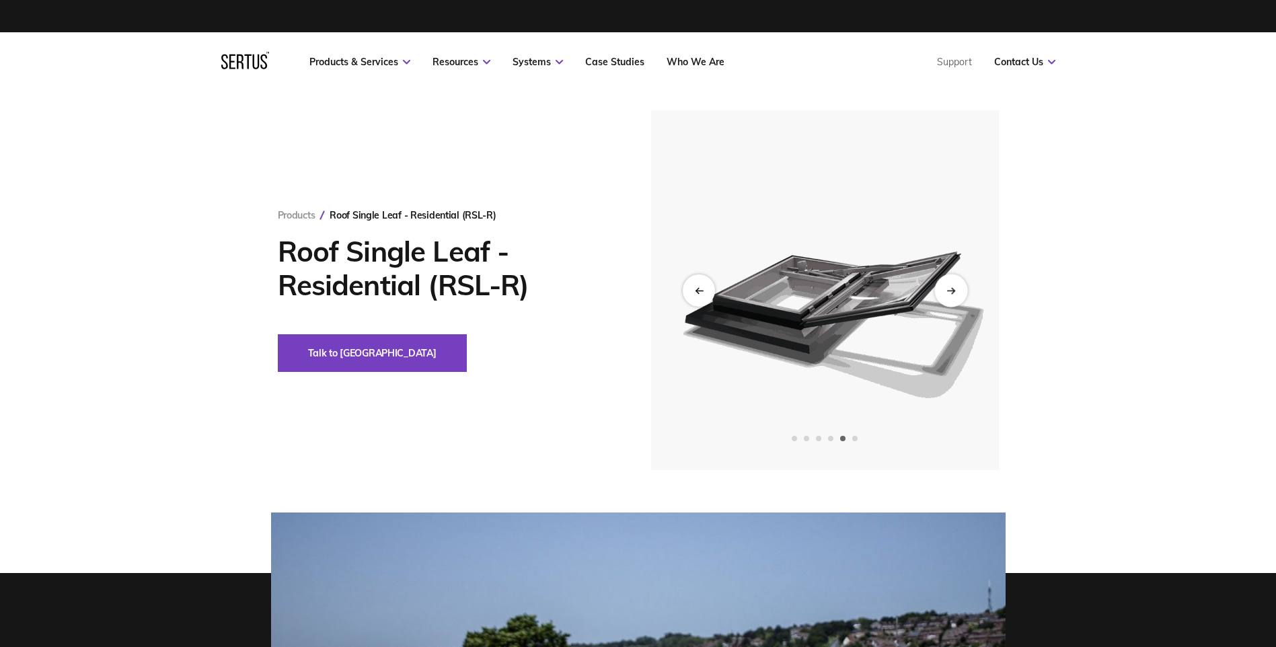
click at [949, 291] on icon "Next slide" at bounding box center [949, 291] width 7 height 0
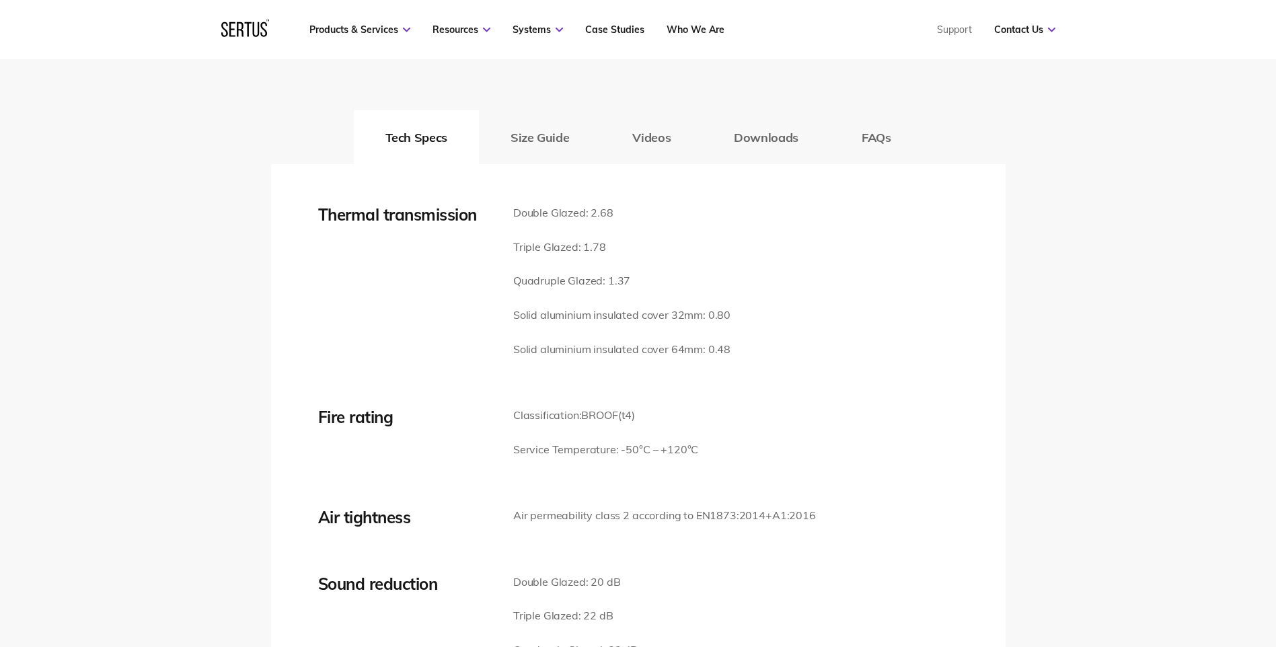
scroll to position [1950, 0]
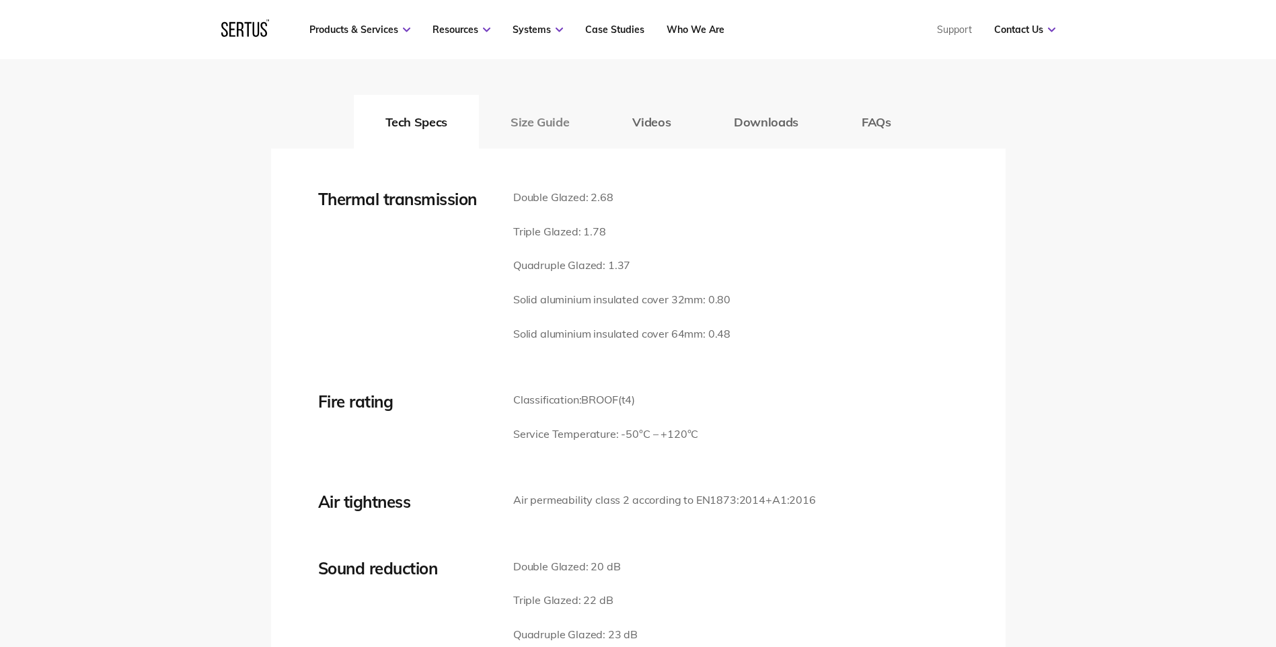
click at [539, 139] on button "Size Guide" at bounding box center [540, 122] width 122 height 54
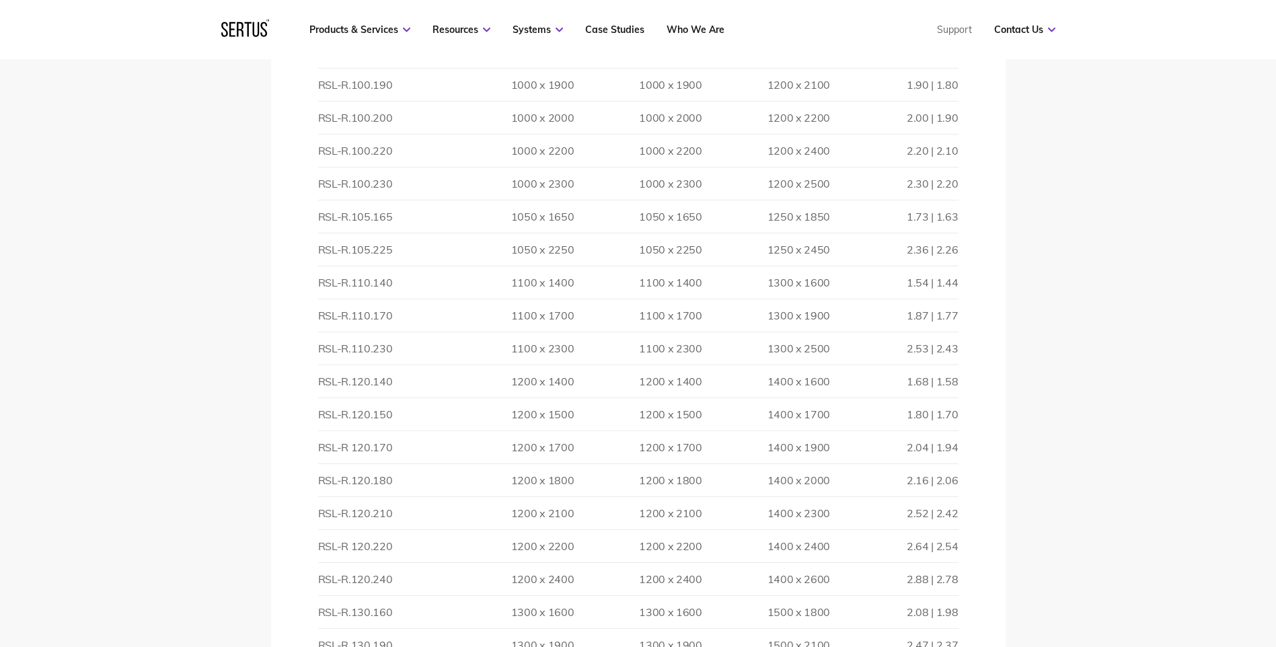
scroll to position [3363, 0]
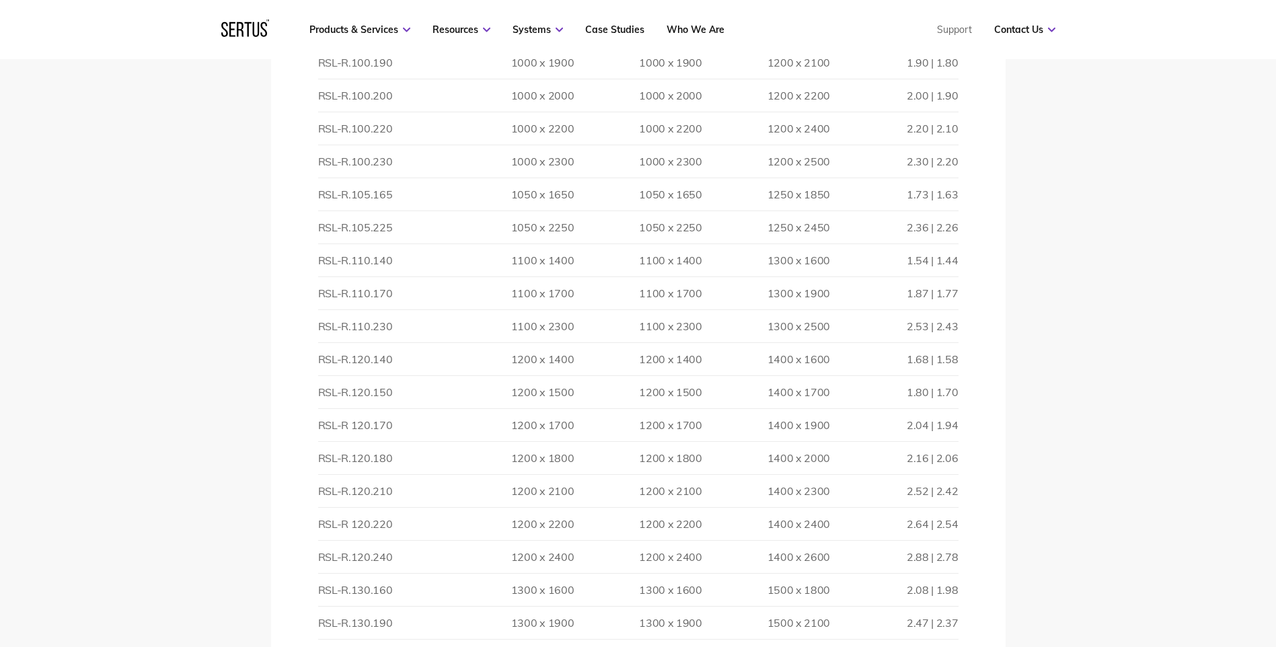
click at [393, 390] on td "RSL-R.120.150" at bounding box center [382, 392] width 128 height 33
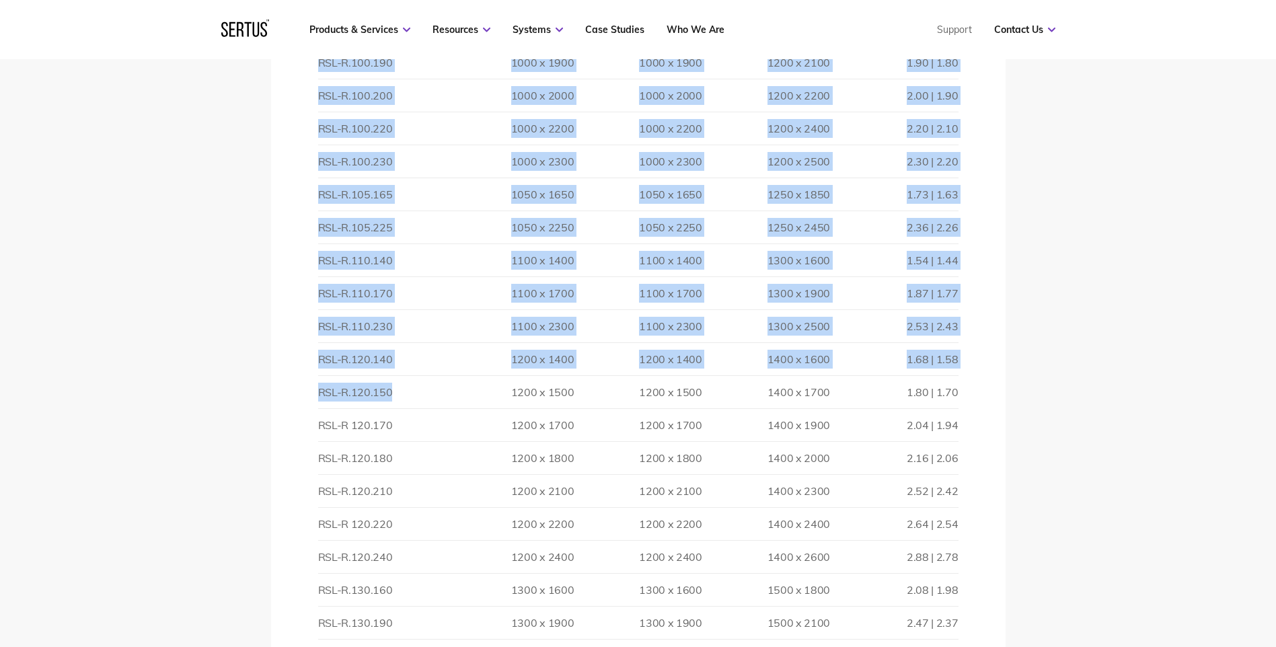
drag, startPoint x: 388, startPoint y: 393, endPoint x: 298, endPoint y: 396, distance: 90.2
drag, startPoint x: 298, startPoint y: 396, endPoint x: 343, endPoint y: 395, distance: 45.1
click at [343, 395] on td "RSL-R.120.150" at bounding box center [382, 392] width 128 height 33
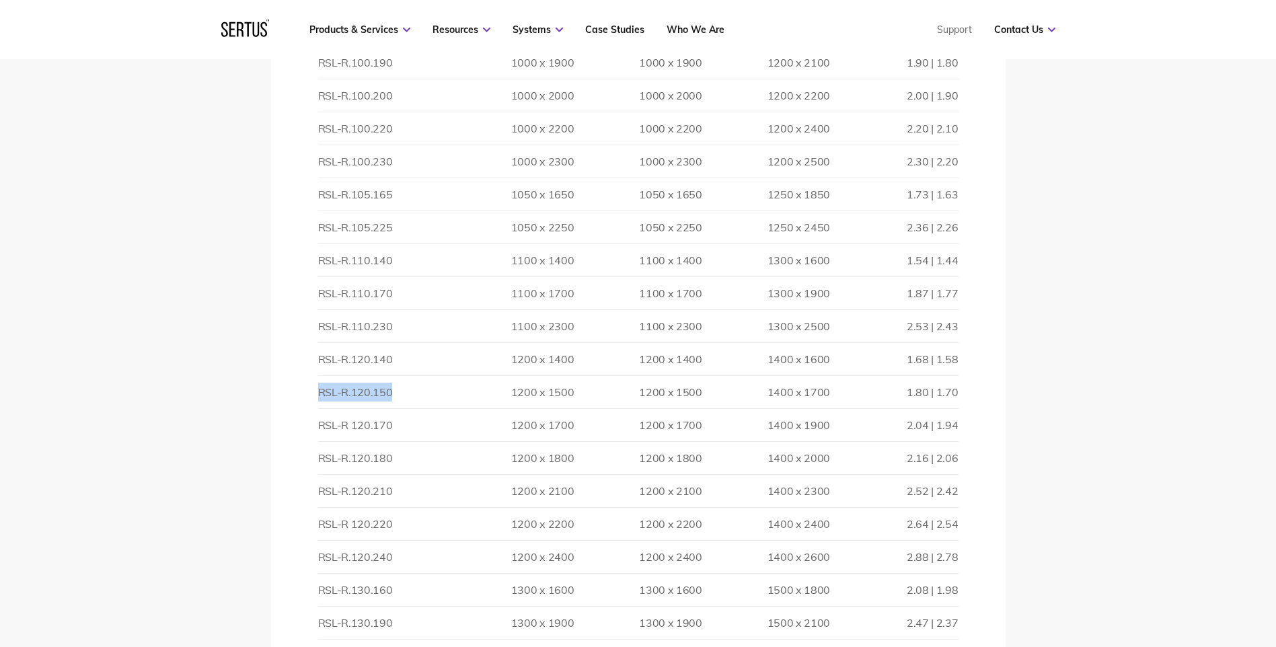
drag, startPoint x: 415, startPoint y: 393, endPoint x: 319, endPoint y: 393, distance: 95.5
click at [319, 393] on td "RSL-R.120.150" at bounding box center [382, 392] width 128 height 33
copy td "RSL-R.120.150"
drag, startPoint x: 394, startPoint y: 495, endPoint x: 321, endPoint y: 501, distance: 73.6
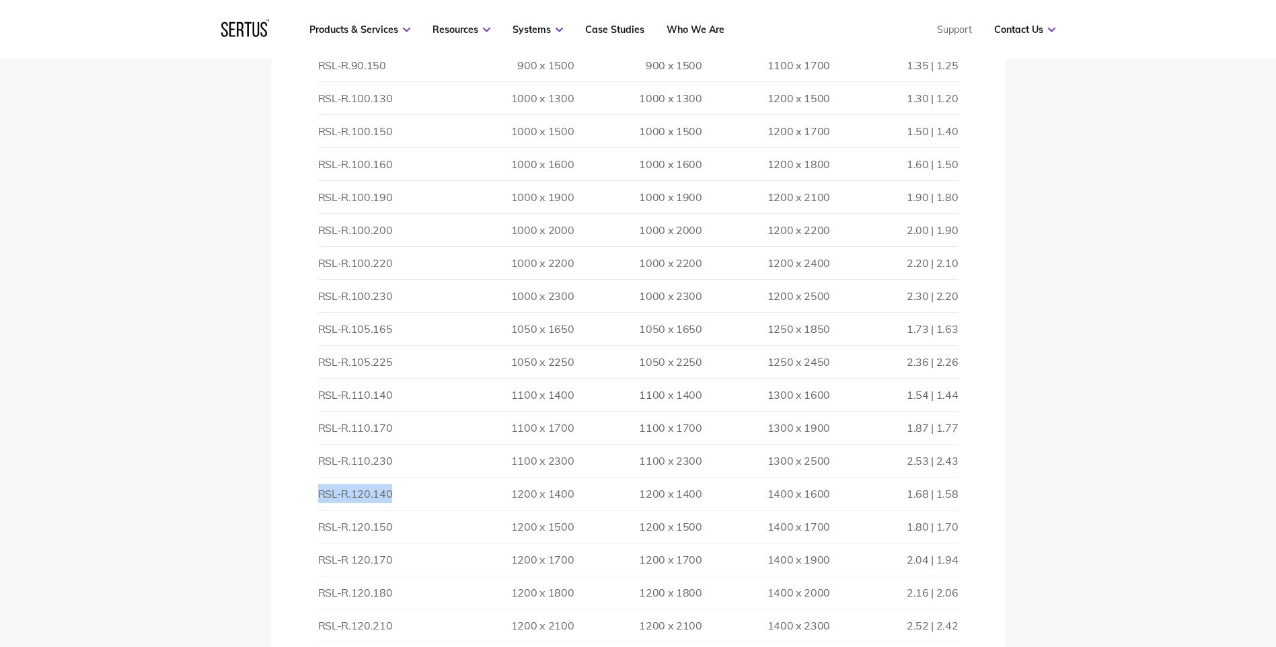
click at [321, 501] on td "RSL-R.120.140" at bounding box center [382, 494] width 128 height 33
drag, startPoint x: 321, startPoint y: 501, endPoint x: 327, endPoint y: 498, distance: 6.9
copy td "RSL-R.120.140"
drag, startPoint x: 391, startPoint y: 529, endPoint x: 321, endPoint y: 529, distance: 70.6
click at [321, 529] on td "RSL-R.120.150" at bounding box center [382, 526] width 128 height 33
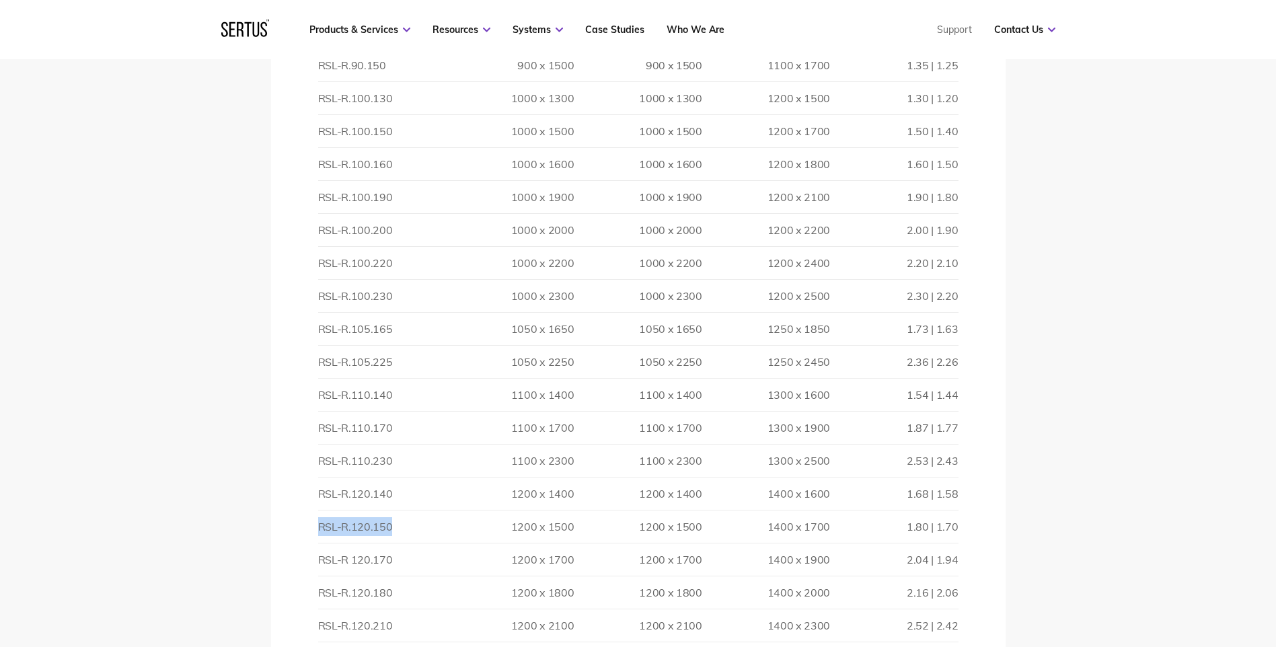
drag, startPoint x: 321, startPoint y: 529, endPoint x: 346, endPoint y: 533, distance: 25.2
copy td "RSL-R.120.150"
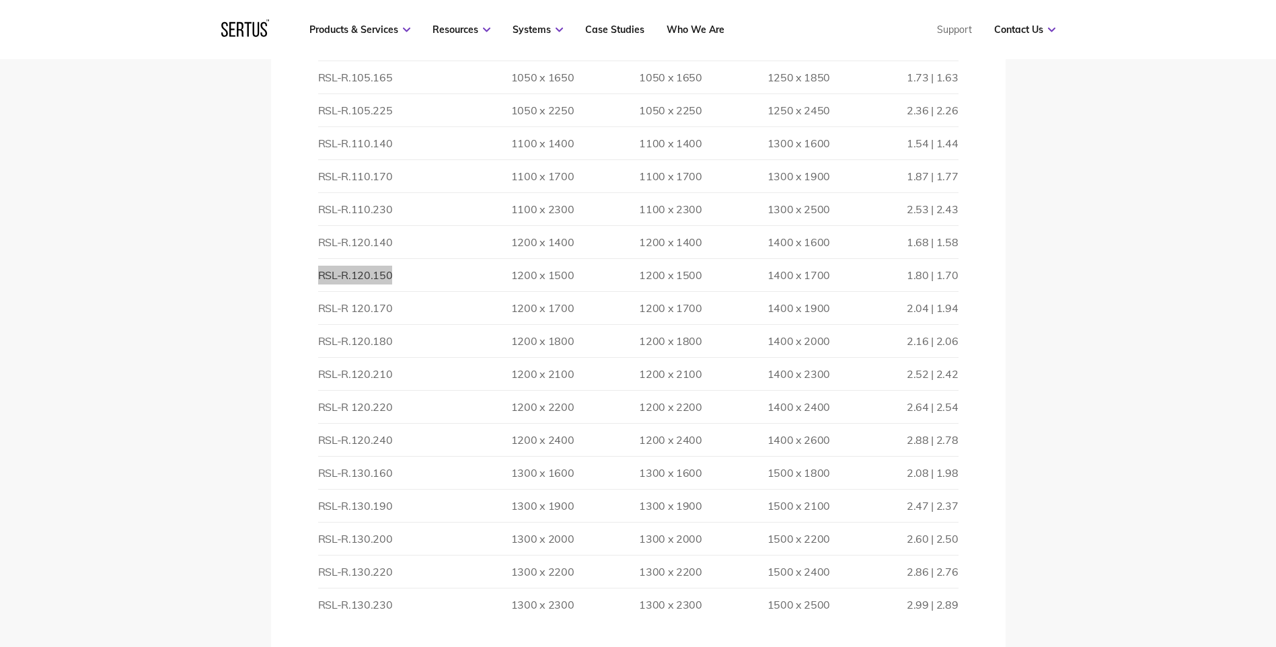
scroll to position [3565, 0]
